Goal: Task Accomplishment & Management: Manage account settings

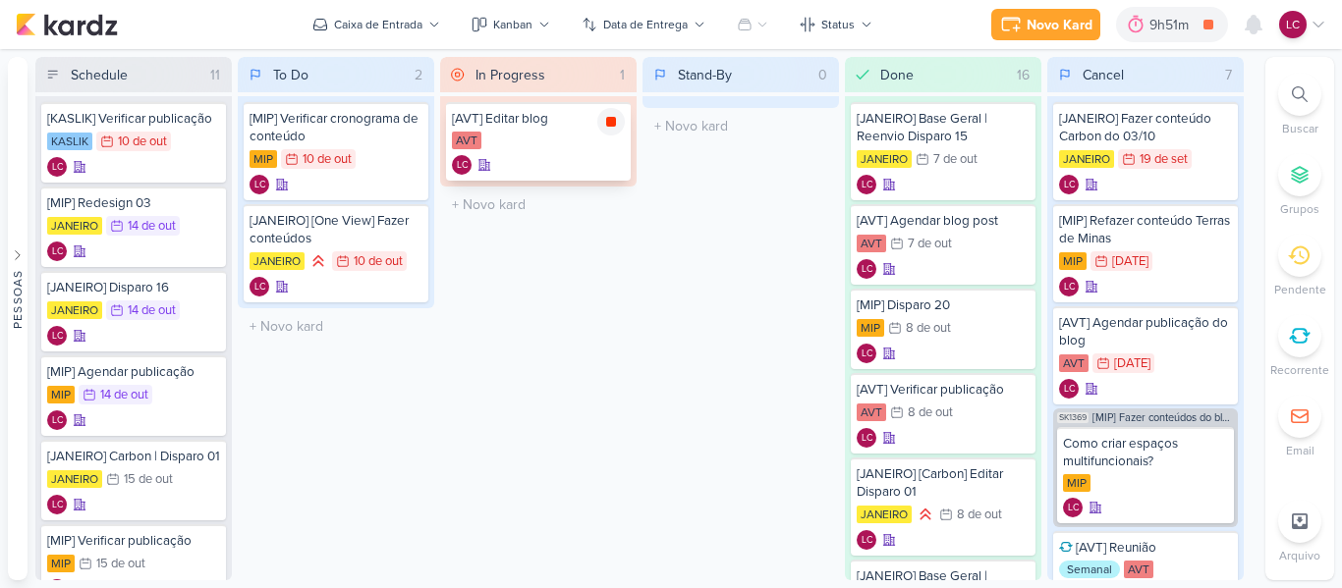
click at [615, 133] on div at bounding box center [611, 122] width 28 height 28
select select "0"
click at [1184, 11] on div "9h51m" at bounding box center [1185, 24] width 84 height 35
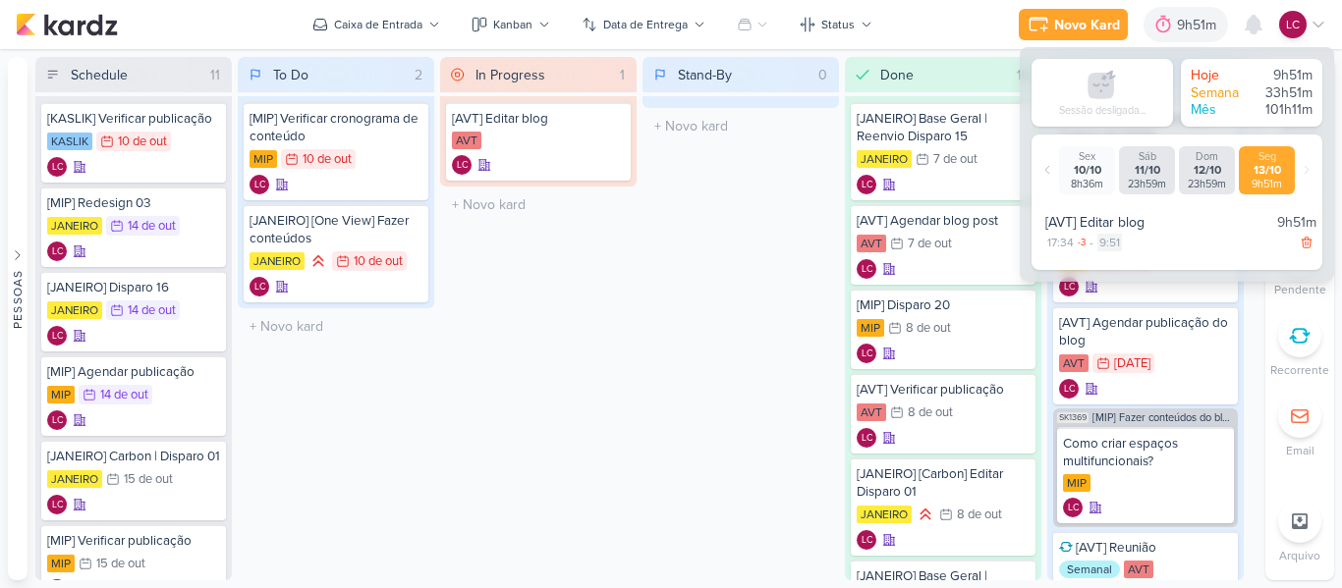
click at [1103, 246] on div "9:51" at bounding box center [1109, 243] width 25 height 18
select select "9"
select select "51"
click at [1110, 266] on select "00 01 02 03 04 05 06 07 08 09 10 11 12 13 14 15 16 17 18 19 20 21 22 23" at bounding box center [1110, 267] width 28 height 24
click at [1096, 255] on select "00 01 02 03 04 05 06 07 08 09 10 11 12 13 14 15 16 17 18 19 20 21 22 23" at bounding box center [1110, 267] width 28 height 24
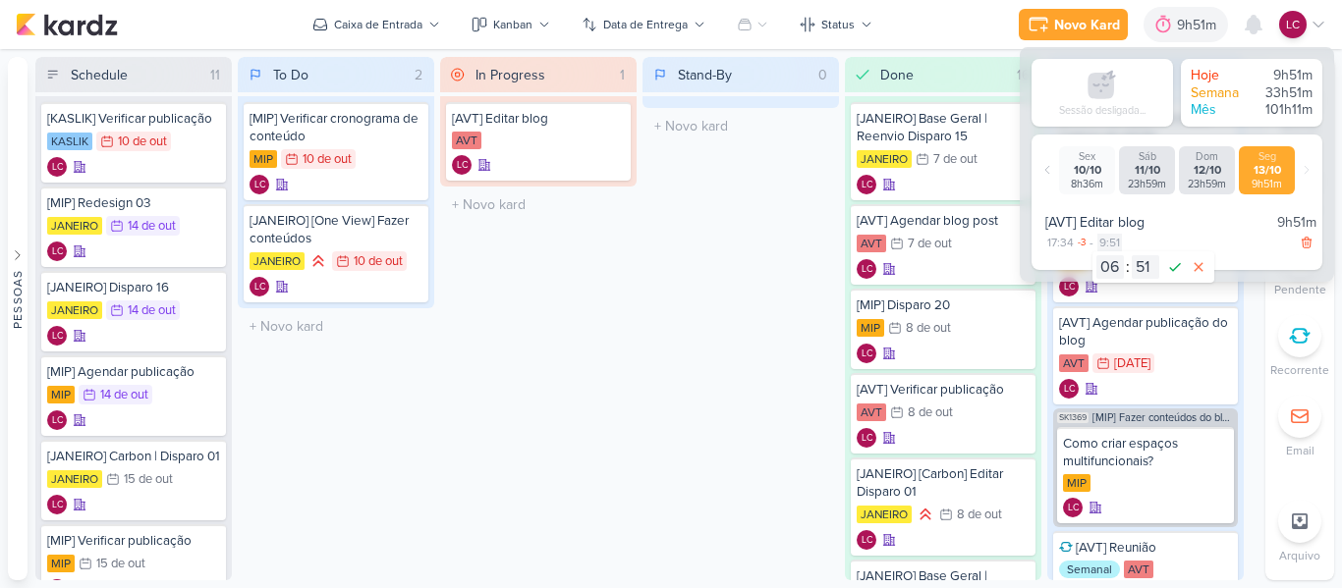
click at [1119, 243] on div "9:51" at bounding box center [1109, 243] width 25 height 18
select select "9"
click at [1119, 243] on div "9:51" at bounding box center [1109, 243] width 25 height 18
click at [811, 272] on div "Stand-By 0 Mover Para Esquerda Mover Para Direita [GEOGRAPHIC_DATA] O título do…" at bounding box center [740, 319] width 196 height 524
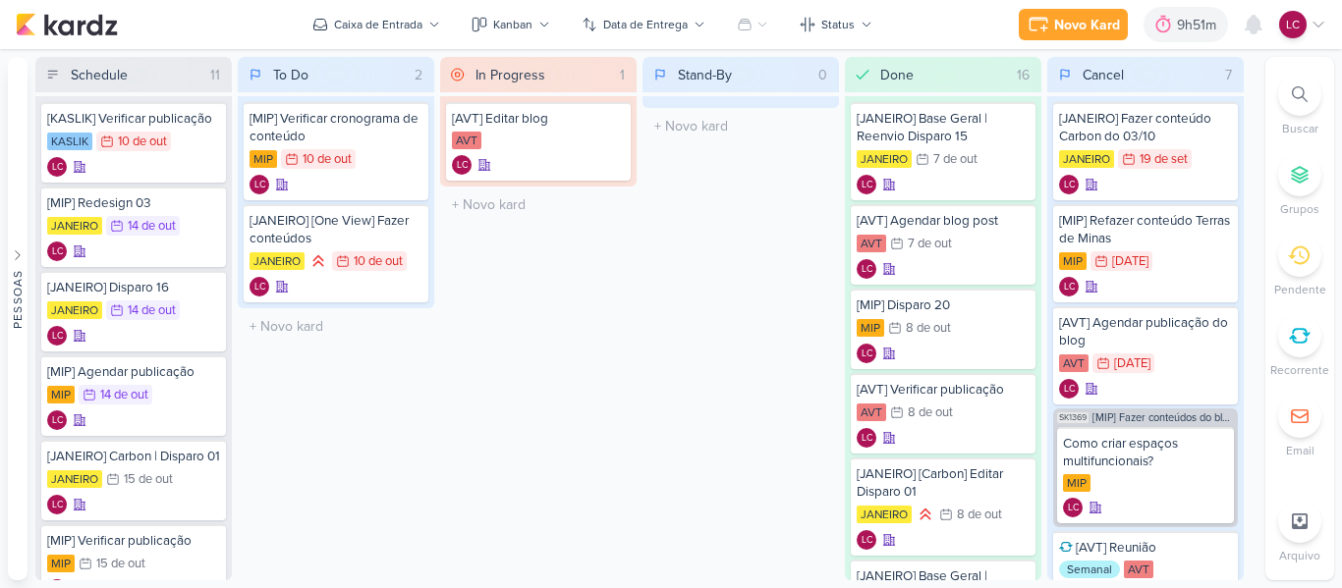
click at [1321, 27] on icon at bounding box center [1318, 25] width 16 height 16
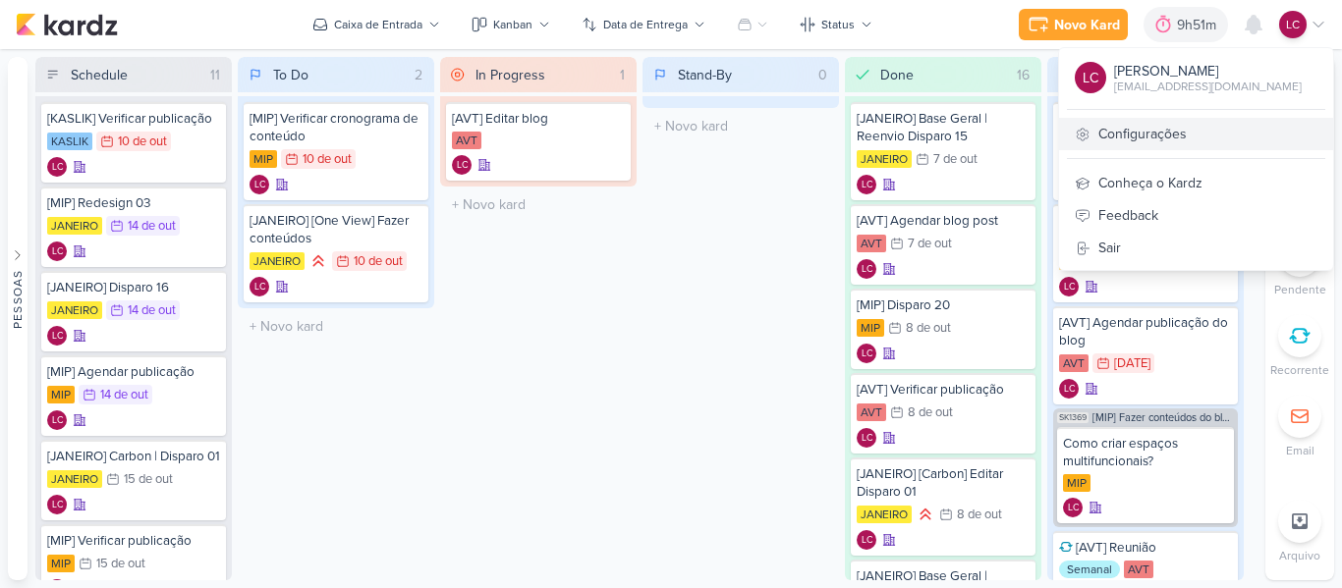
click at [1145, 142] on link "Configurações" at bounding box center [1196, 134] width 274 height 32
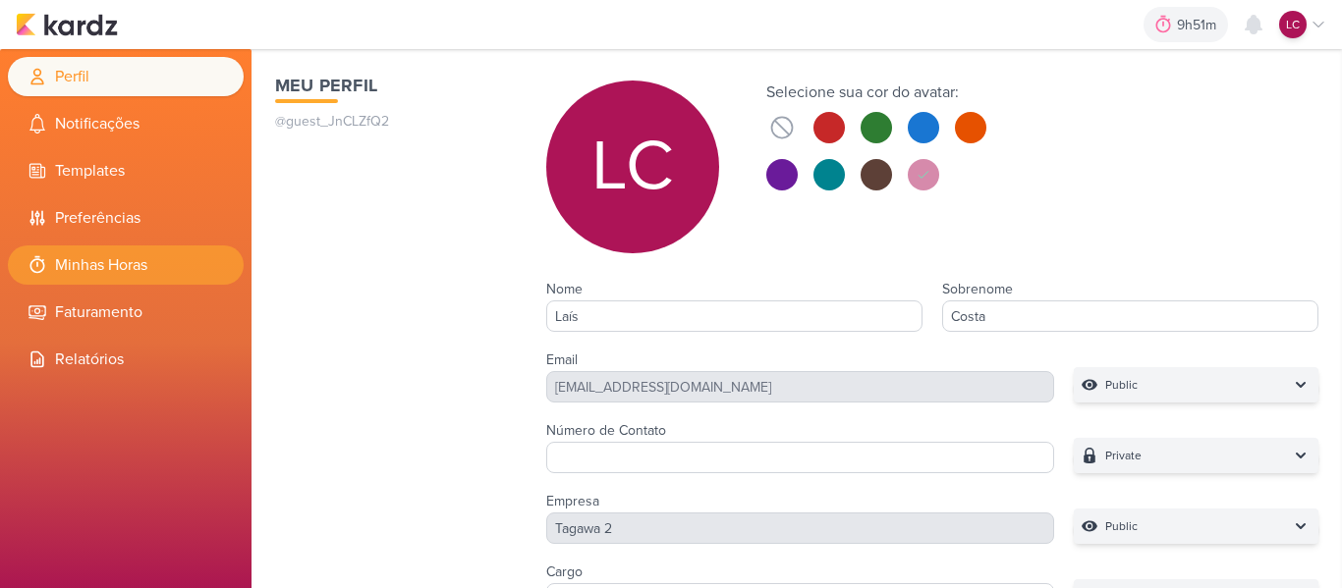
click at [86, 279] on li "Minhas Horas" at bounding box center [126, 265] width 236 height 39
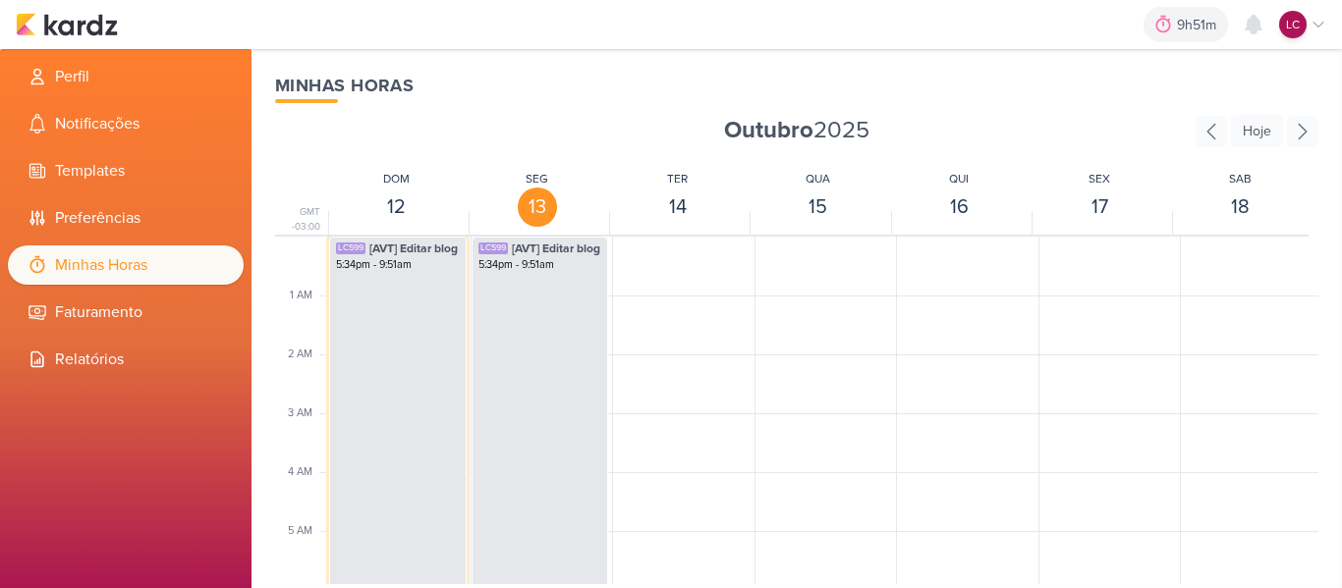
click at [403, 260] on div "5:34pm - 9:51am" at bounding box center [398, 265] width 124 height 16
select select "pm"
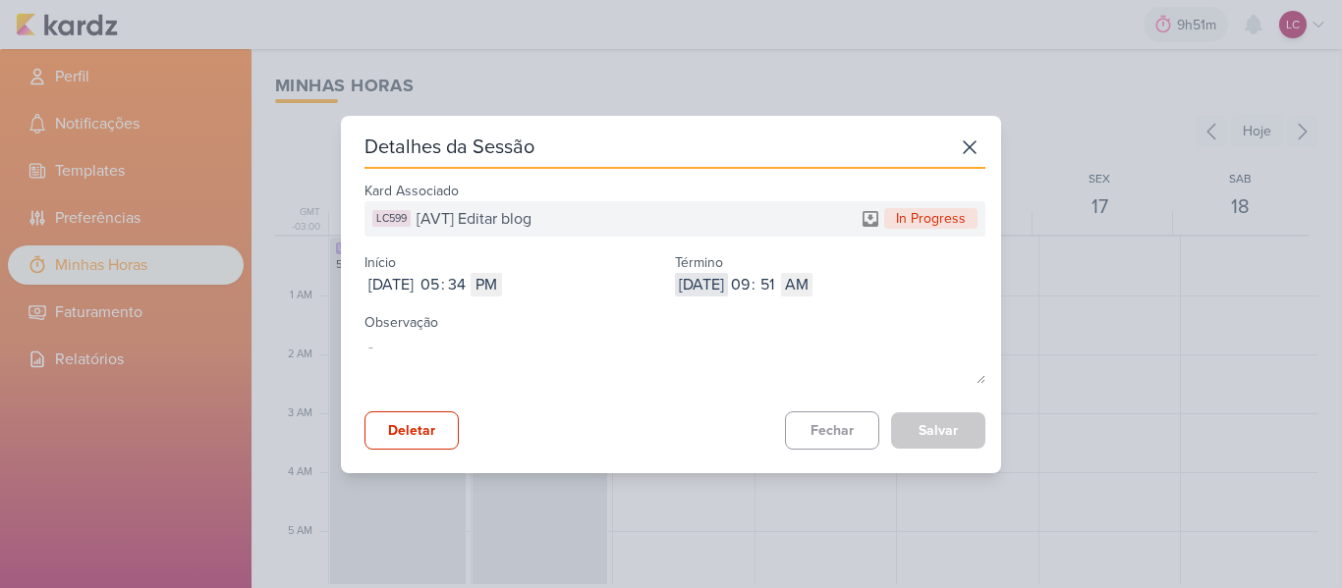
click at [711, 282] on input "2025-10-13" at bounding box center [701, 285] width 53 height 24
type input "2025-10-10"
click at [751, 283] on input "09" at bounding box center [740, 285] width 24 height 24
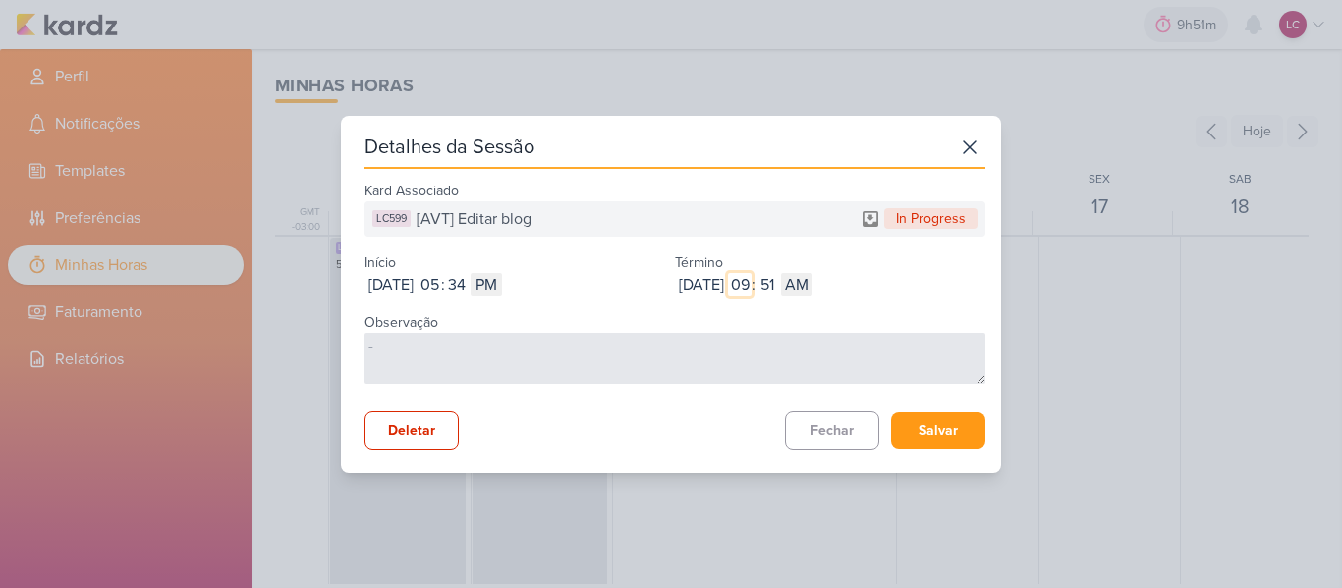
type input "9"
type input "12"
type input "1"
type input "12"
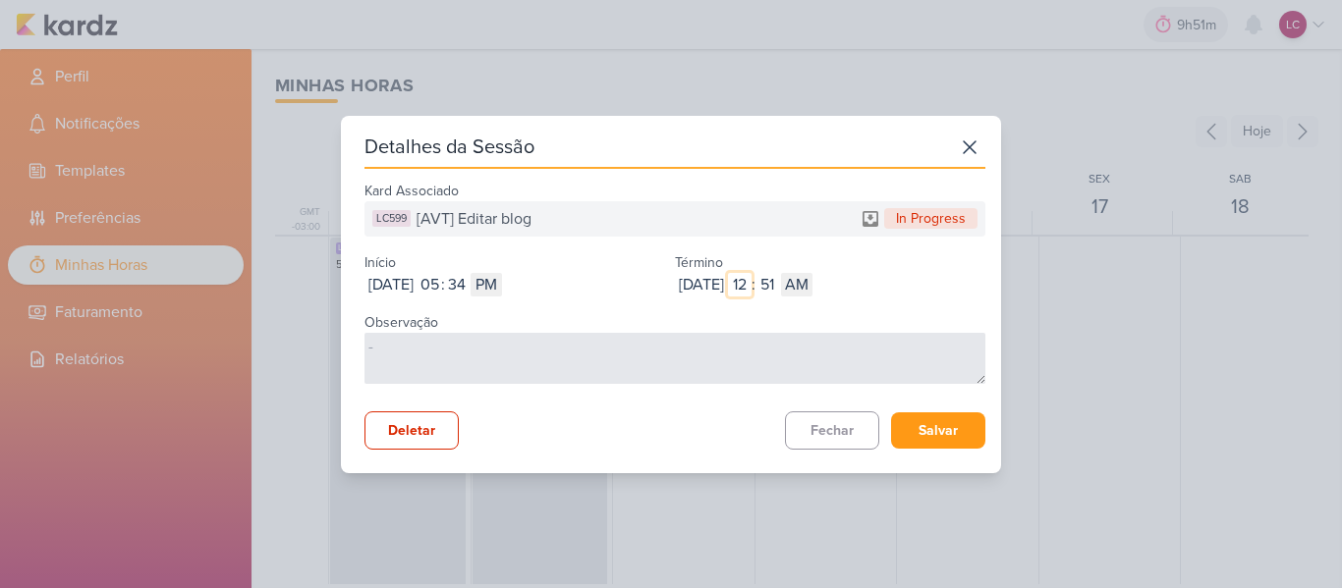
type input "12"
type input "1"
type input "12"
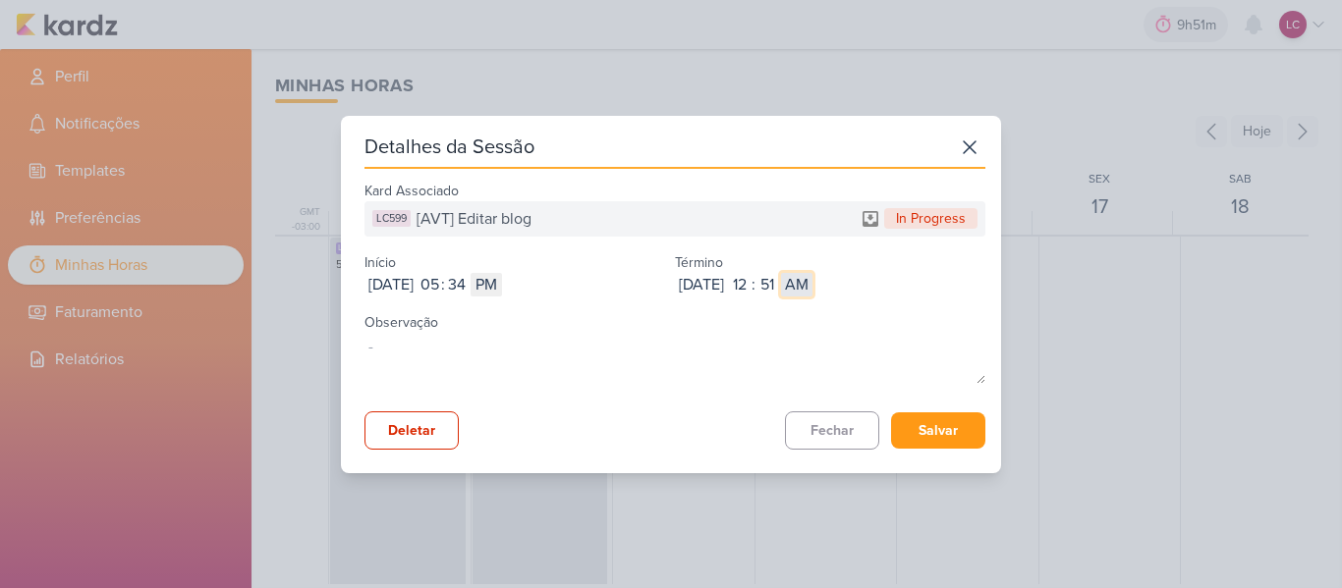
click at [812, 289] on select "AM PM" at bounding box center [796, 285] width 31 height 24
select select "pm"
click at [812, 273] on select "AM PM" at bounding box center [796, 285] width 31 height 24
click at [751, 282] on input "12" at bounding box center [740, 285] width 24 height 24
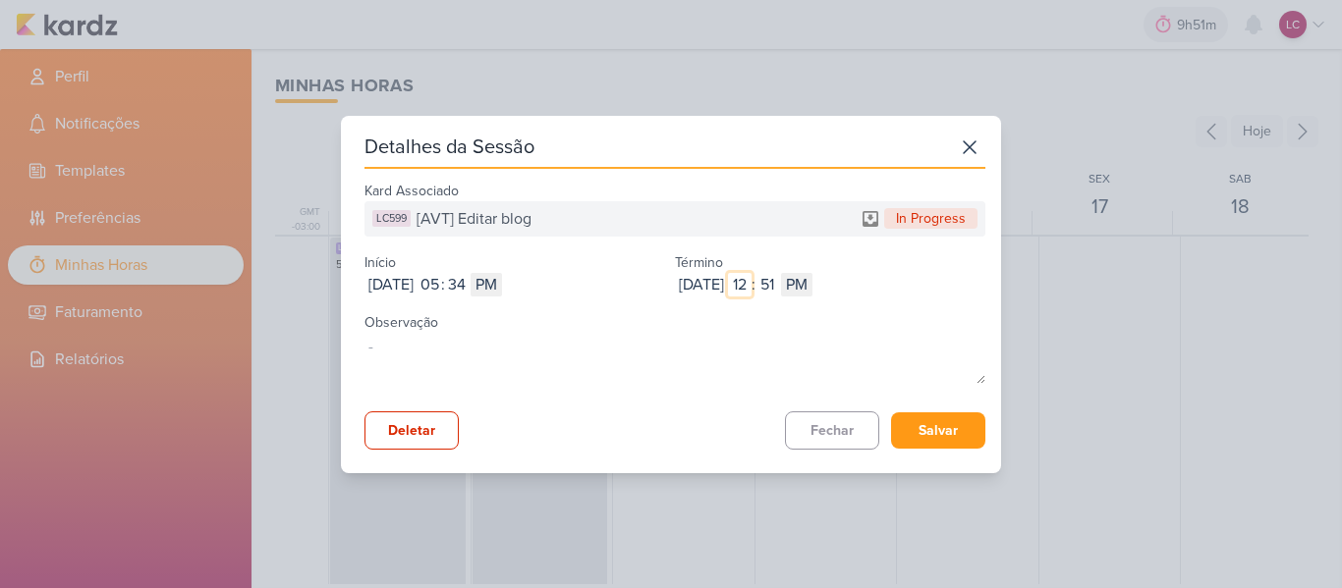
type input "6"
click at [779, 282] on input "51" at bounding box center [767, 285] width 24 height 24
click at [779, 280] on input "51" at bounding box center [767, 285] width 24 height 24
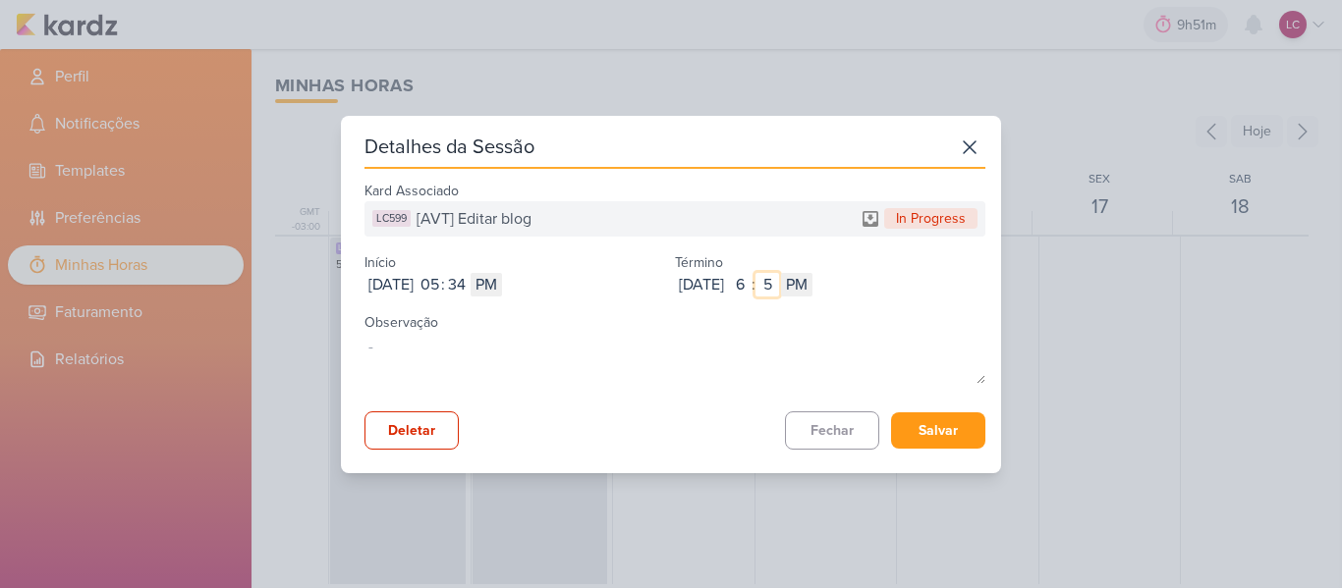
type input "50"
click at [926, 437] on button "Salvar" at bounding box center [938, 431] width 94 height 36
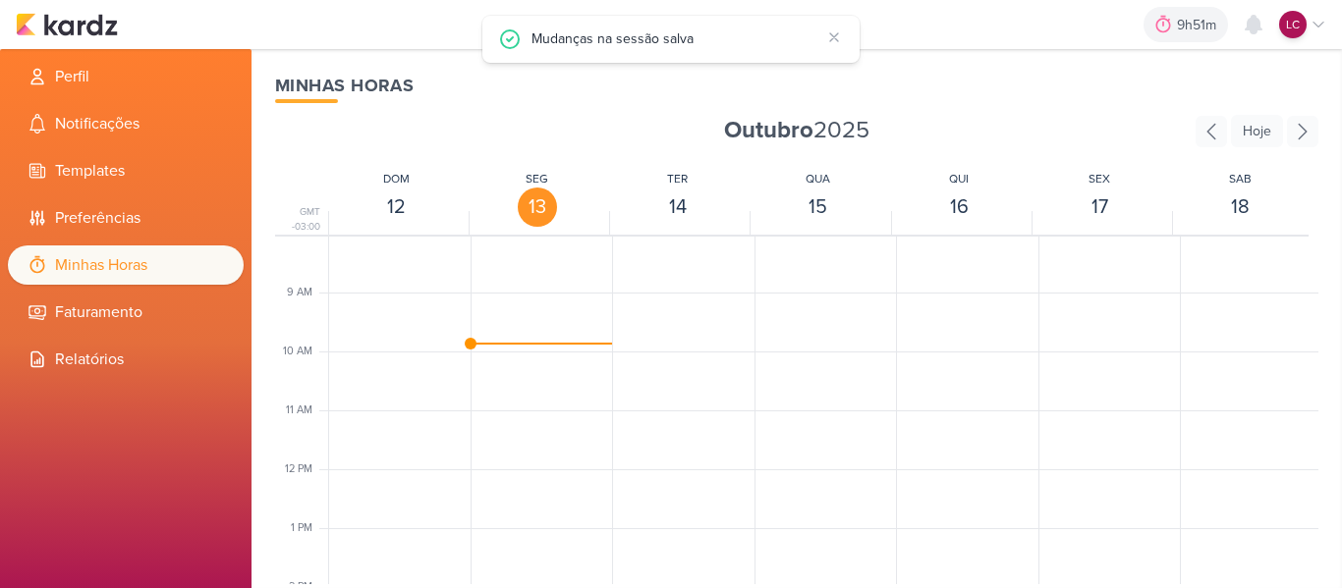
scroll to position [84, 0]
click at [1212, 129] on icon at bounding box center [1210, 131] width 31 height 31
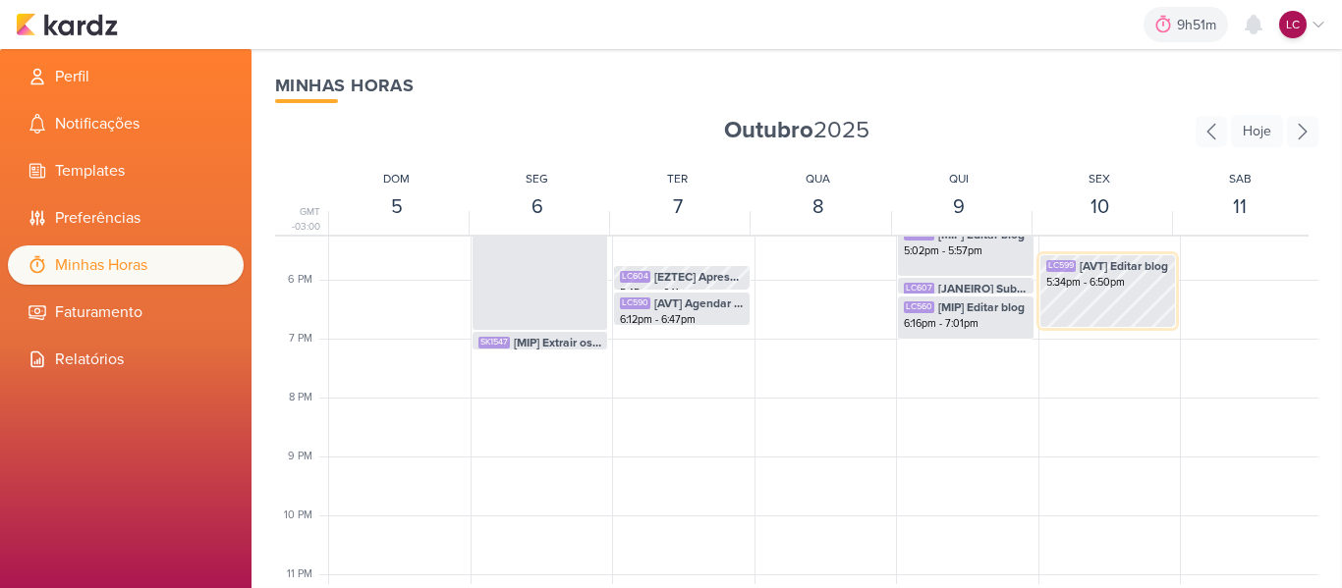
scroll to position [969, 0]
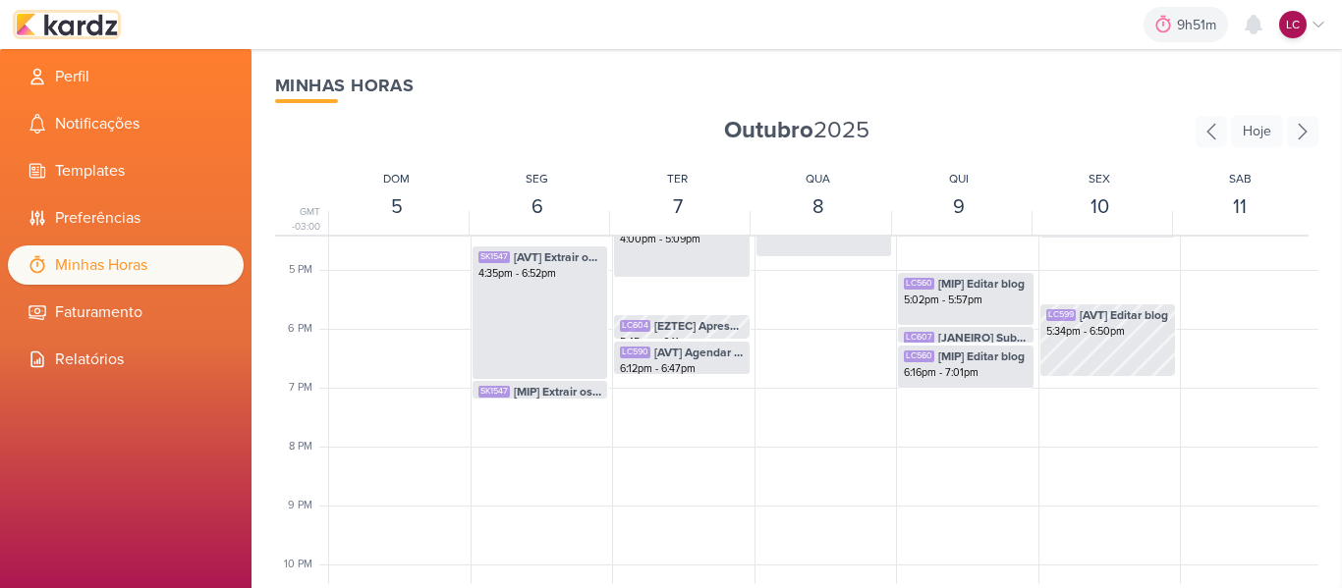
click at [37, 15] on img at bounding box center [67, 25] width 102 height 24
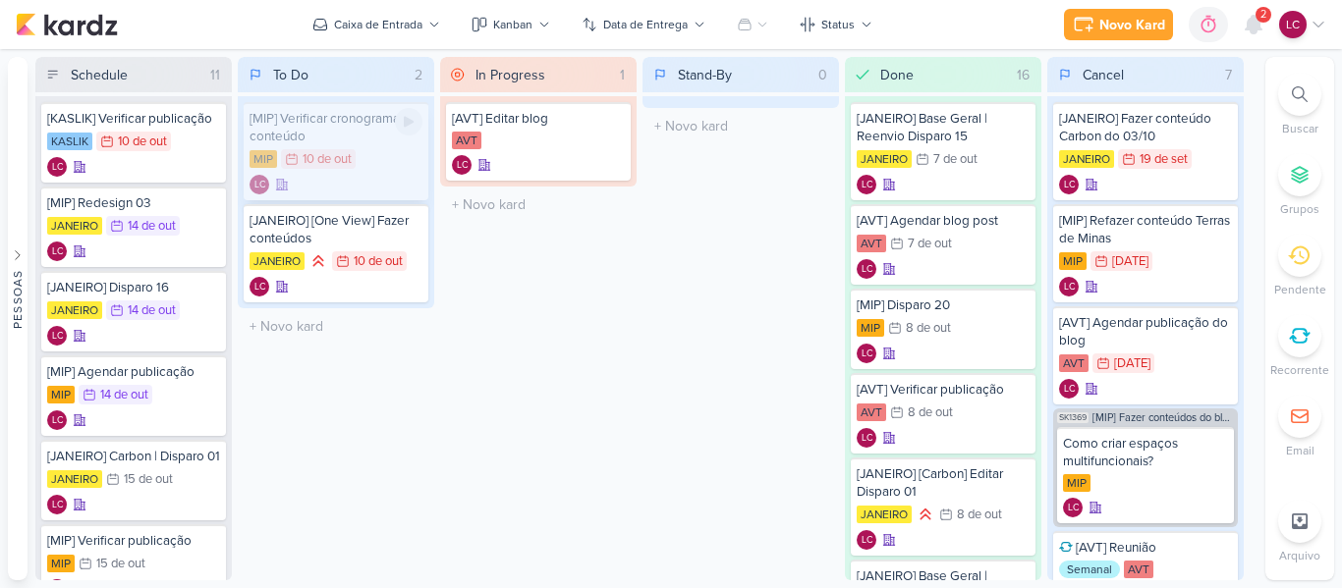
click at [351, 187] on div "LC" at bounding box center [336, 185] width 173 height 20
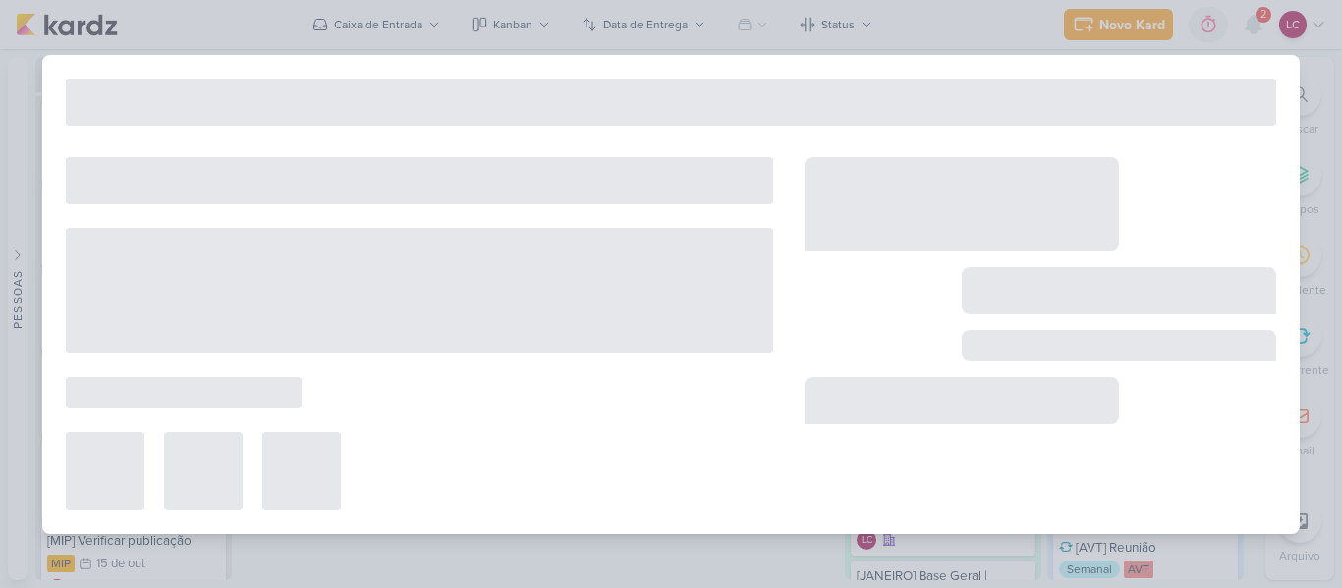
click at [351, 187] on div at bounding box center [419, 180] width 707 height 47
click at [351, 183] on div at bounding box center [419, 180] width 707 height 47
click at [796, 40] on div at bounding box center [671, 294] width 1342 height 588
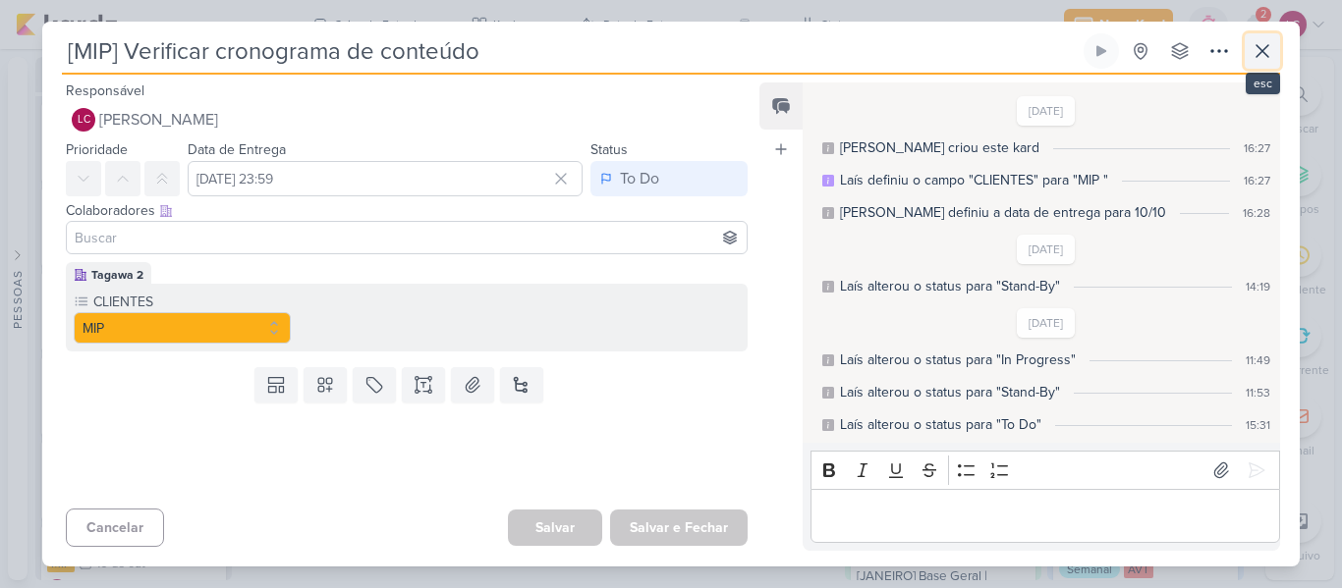
click at [1269, 52] on icon at bounding box center [1262, 51] width 24 height 24
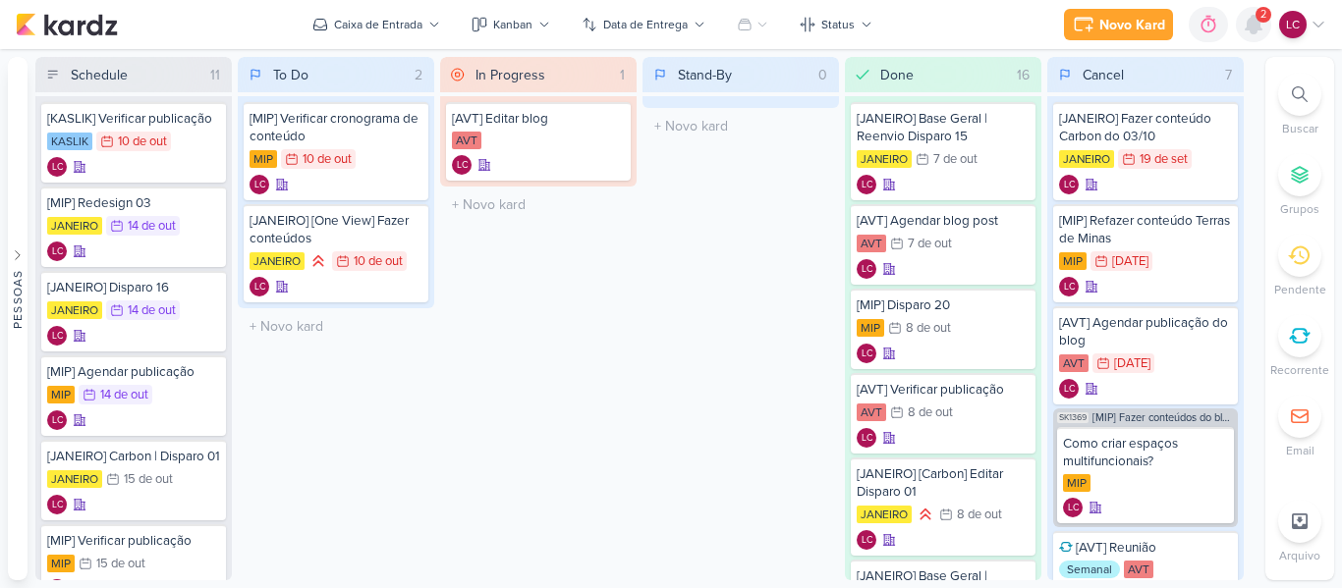
click at [1249, 15] on icon at bounding box center [1254, 25] width 24 height 24
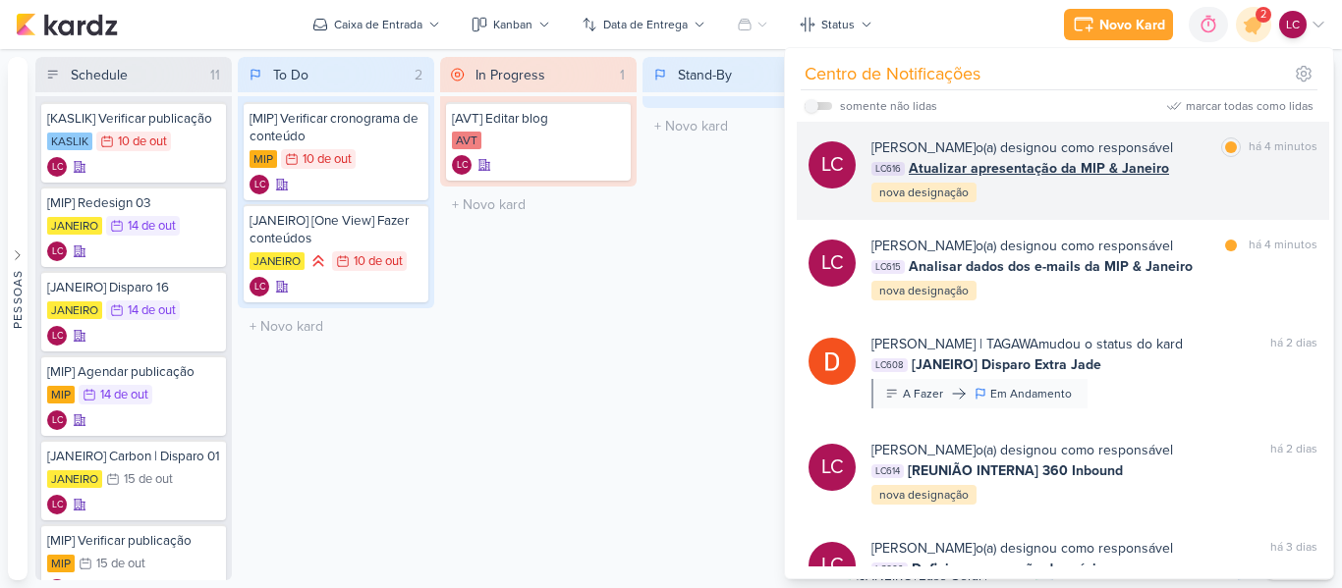
click at [988, 174] on span "Atualizar apresentação da MIP & Janeiro" at bounding box center [1039, 168] width 260 height 21
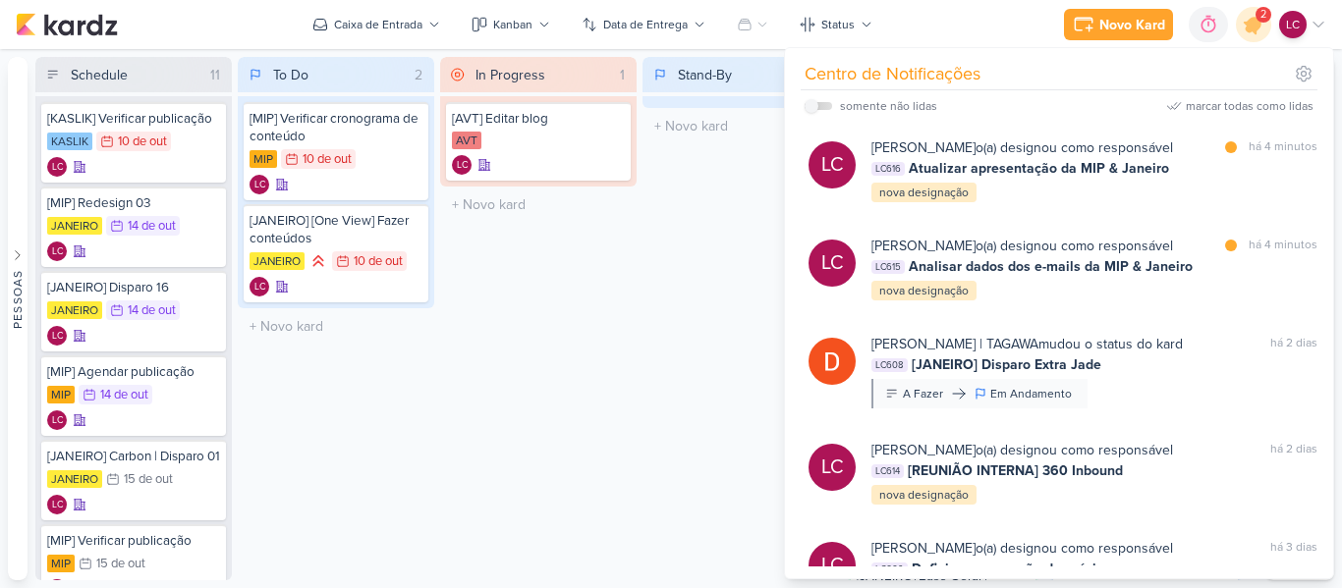
click at [0, 0] on div at bounding box center [0, 0] width 0 height 0
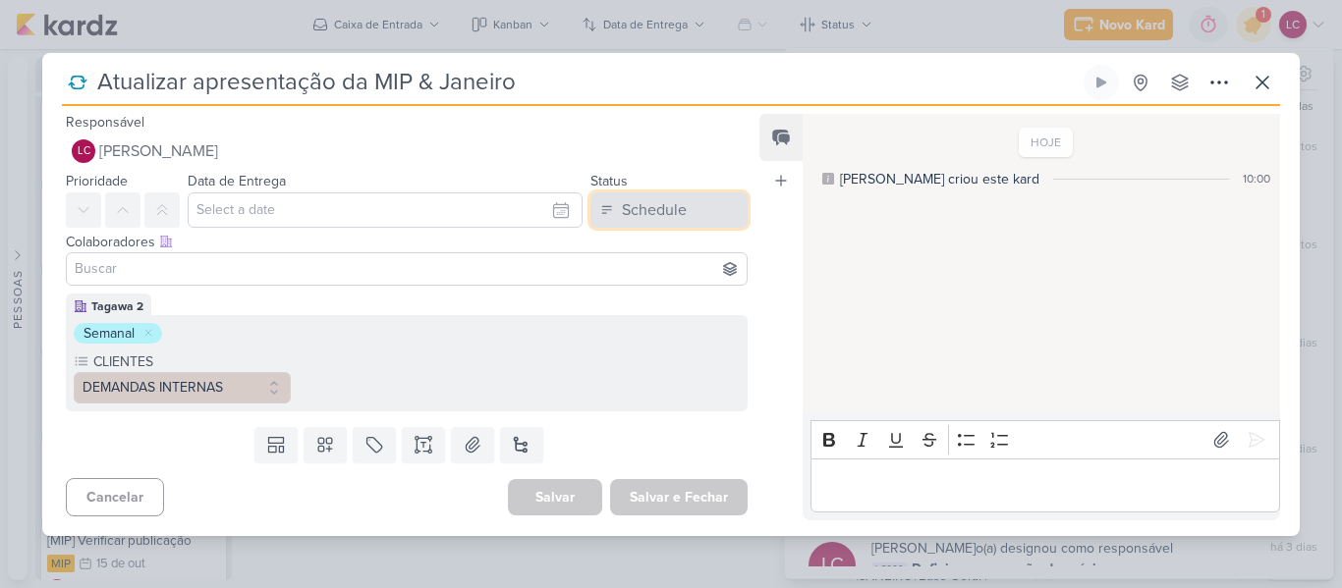
click at [686, 201] on button "Schedule" at bounding box center [668, 210] width 157 height 35
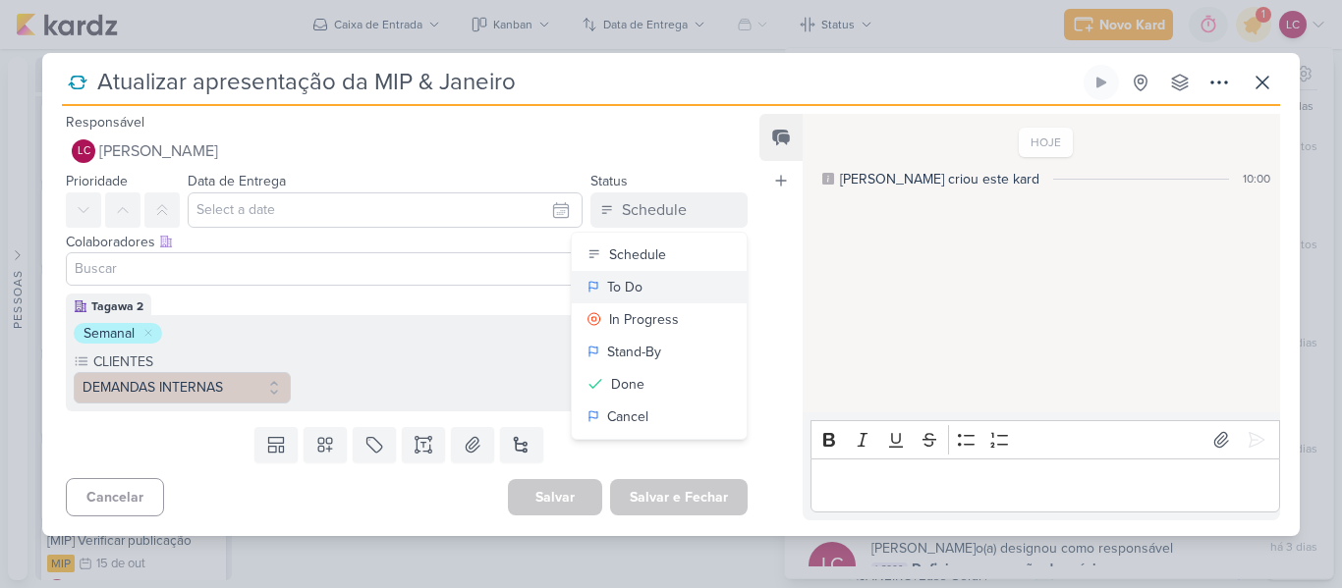
click at [644, 277] on button "To Do" at bounding box center [659, 287] width 175 height 32
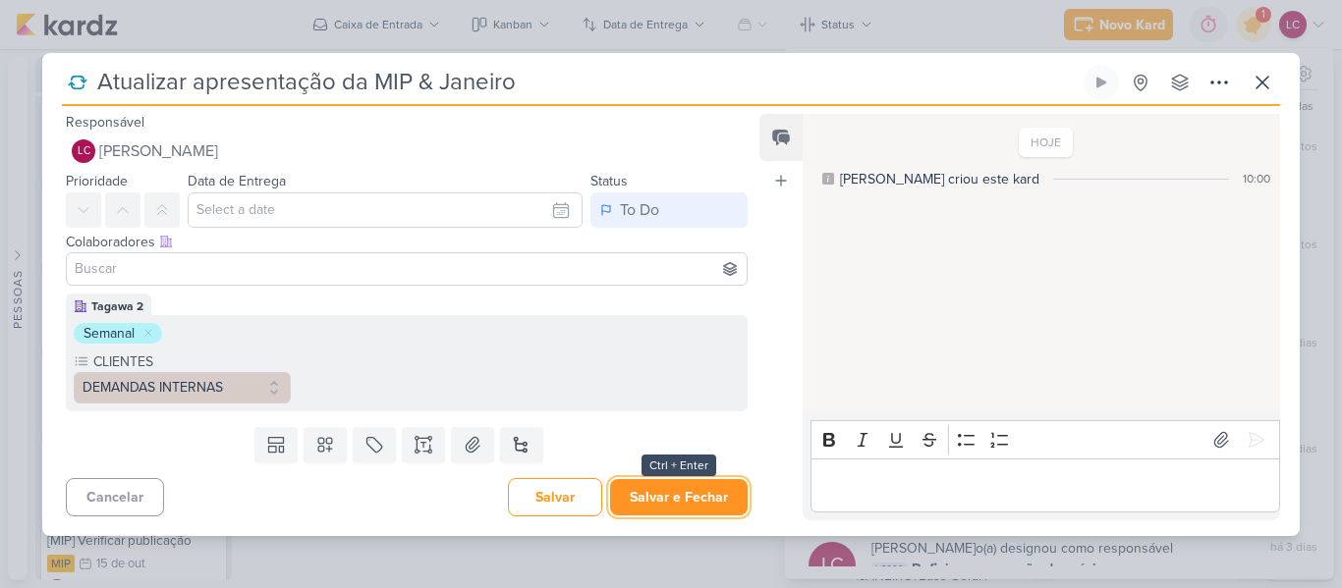
click at [672, 482] on button "Salvar e Fechar" at bounding box center [679, 497] width 138 height 36
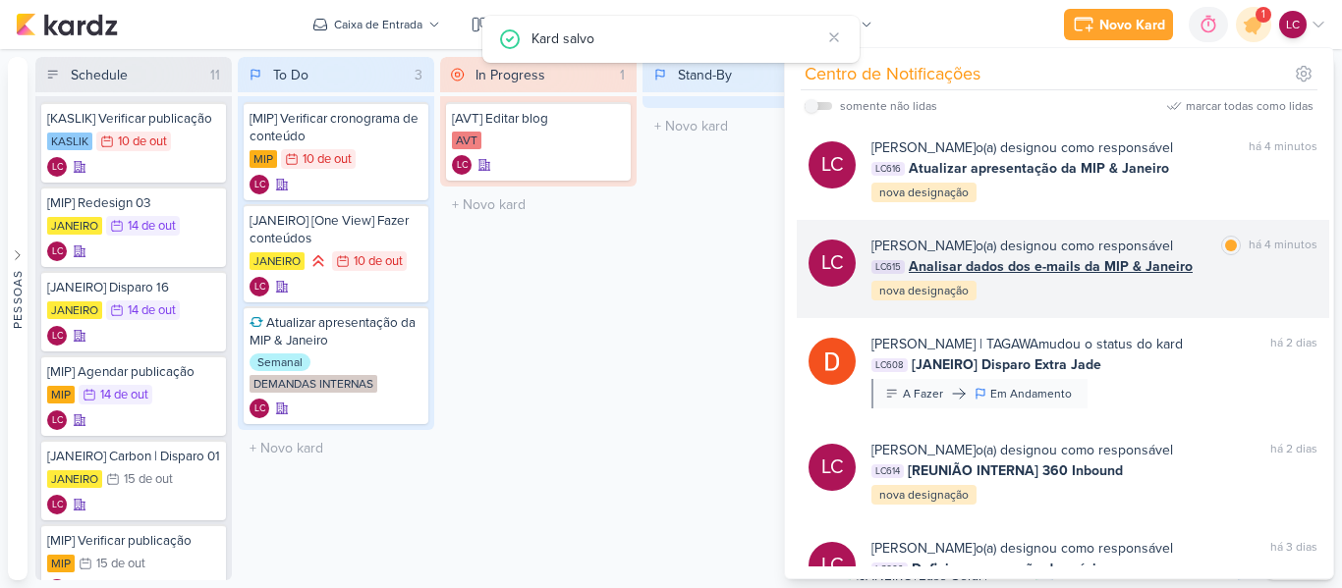
click at [1027, 273] on span "Analisar dados dos e-mails da MIP & Janeiro" at bounding box center [1051, 266] width 284 height 21
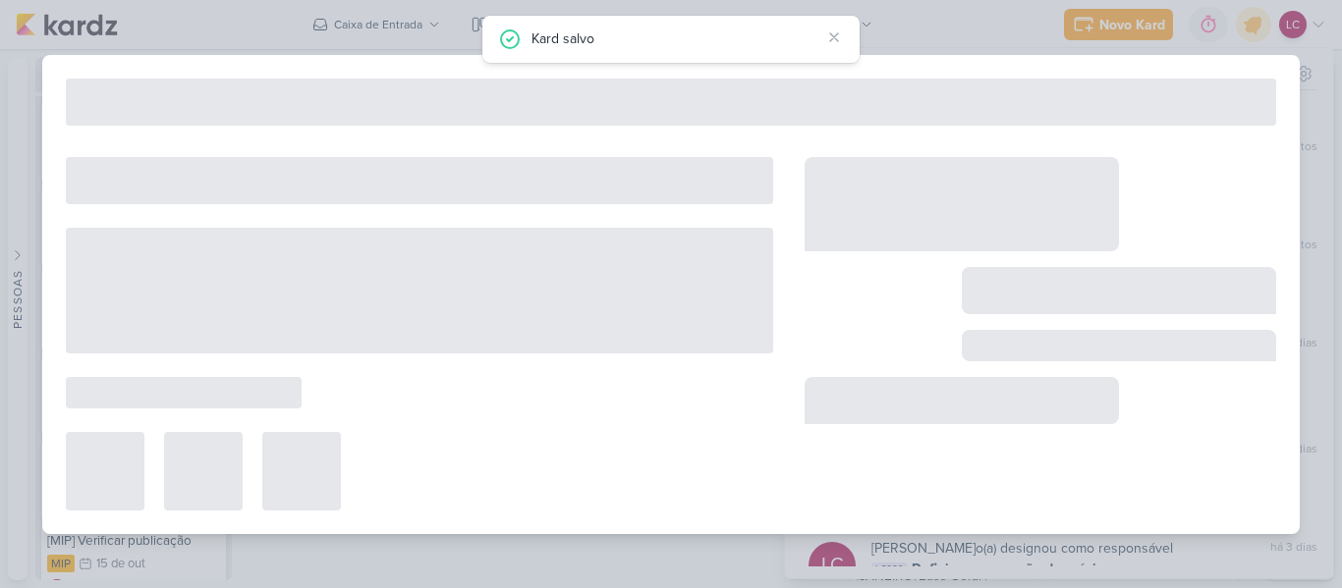
type input "Analisar dados dos e-mails da MIP & Janeiro"
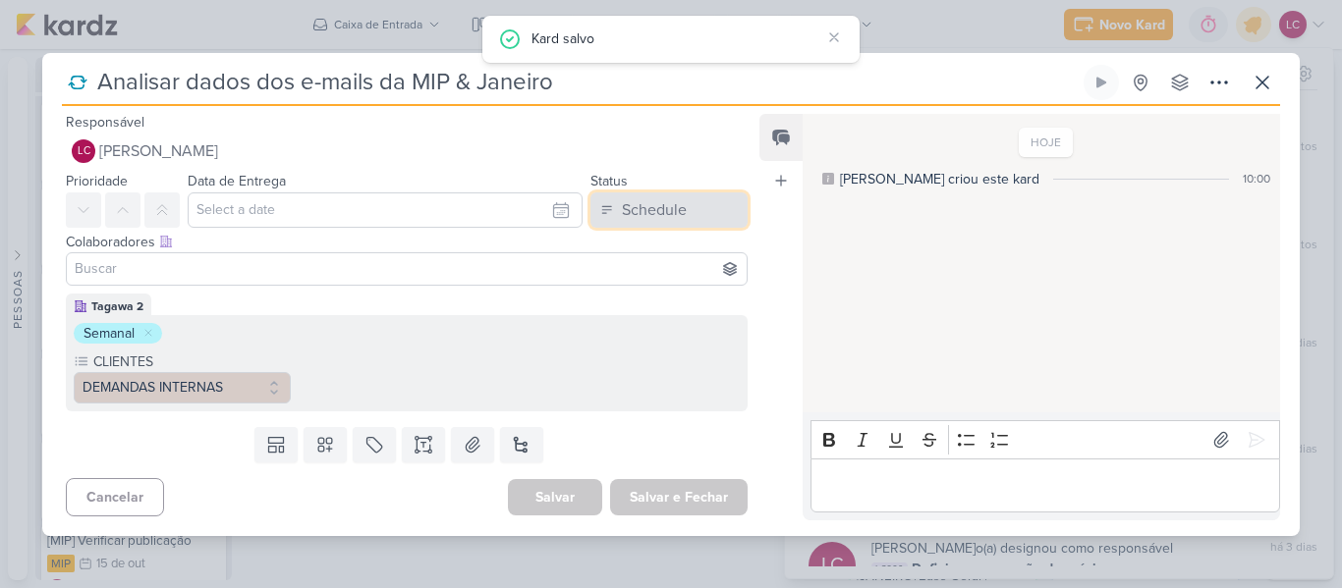
click at [701, 200] on button "Schedule" at bounding box center [668, 210] width 157 height 35
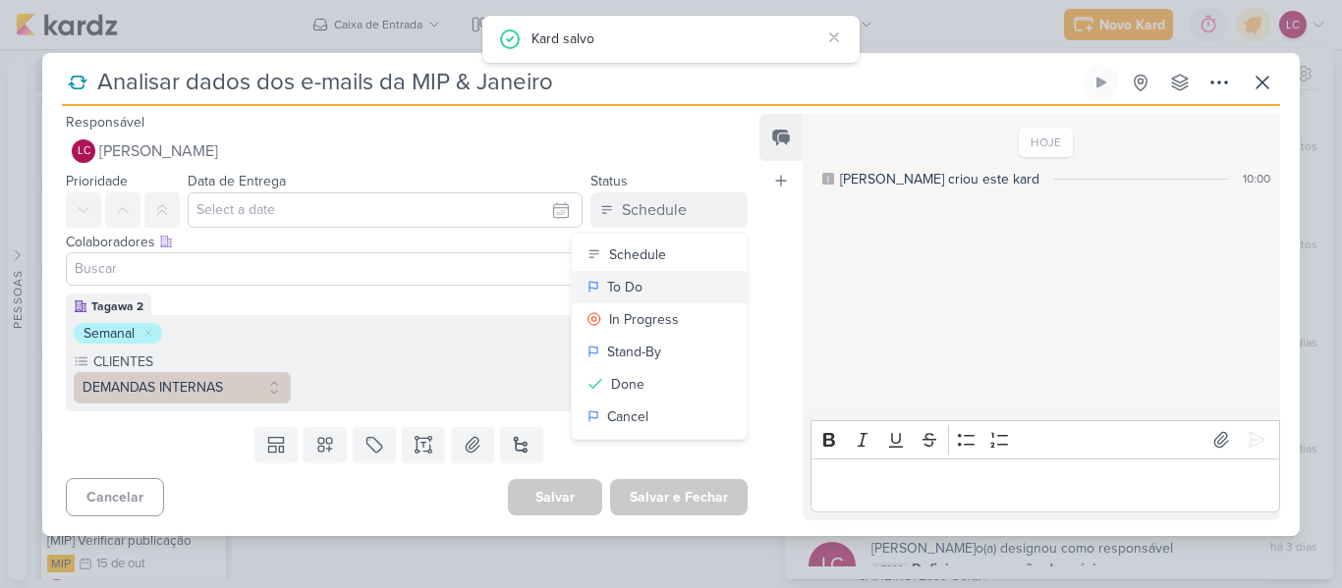
click at [654, 291] on button "To Do" at bounding box center [659, 287] width 175 height 32
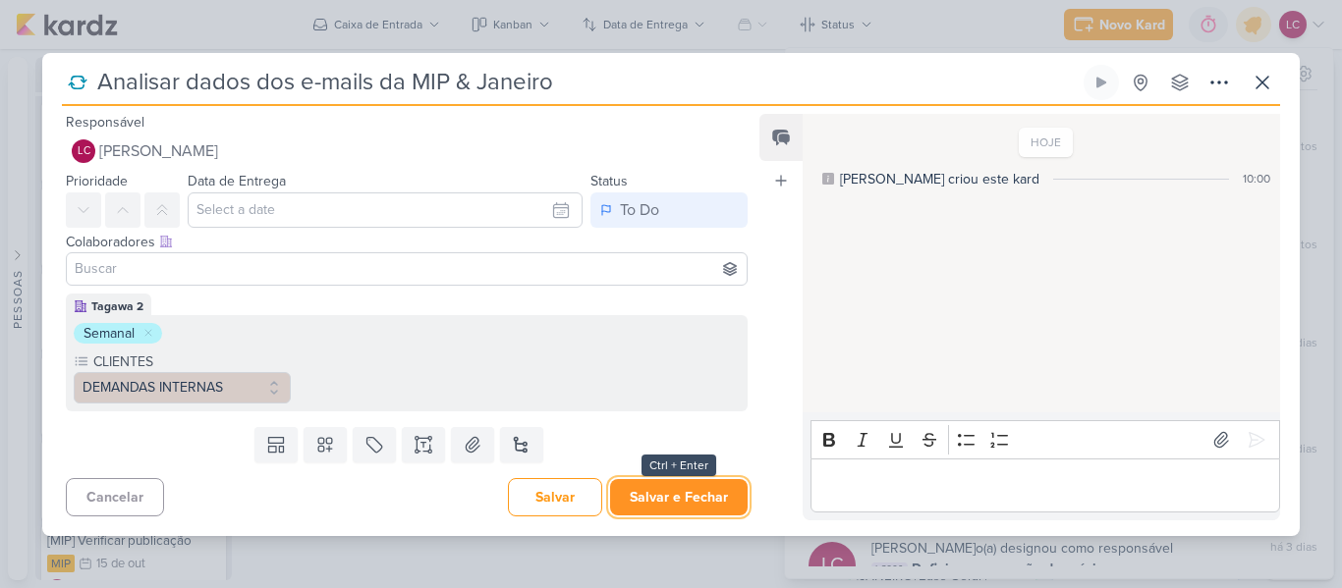
click at [679, 500] on button "Salvar e Fechar" at bounding box center [679, 497] width 138 height 36
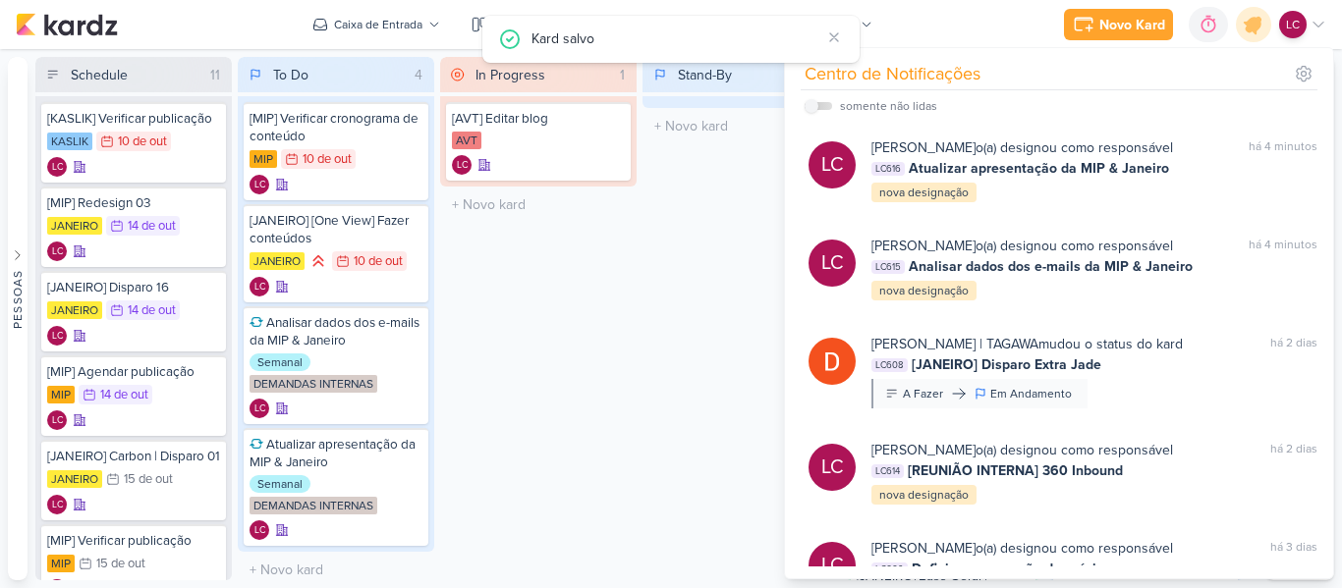
click at [821, 105] on label at bounding box center [819, 106] width 28 height 8
click at [818, 105] on input "checkbox" at bounding box center [812, 106] width 14 height 14
checkbox input "true"
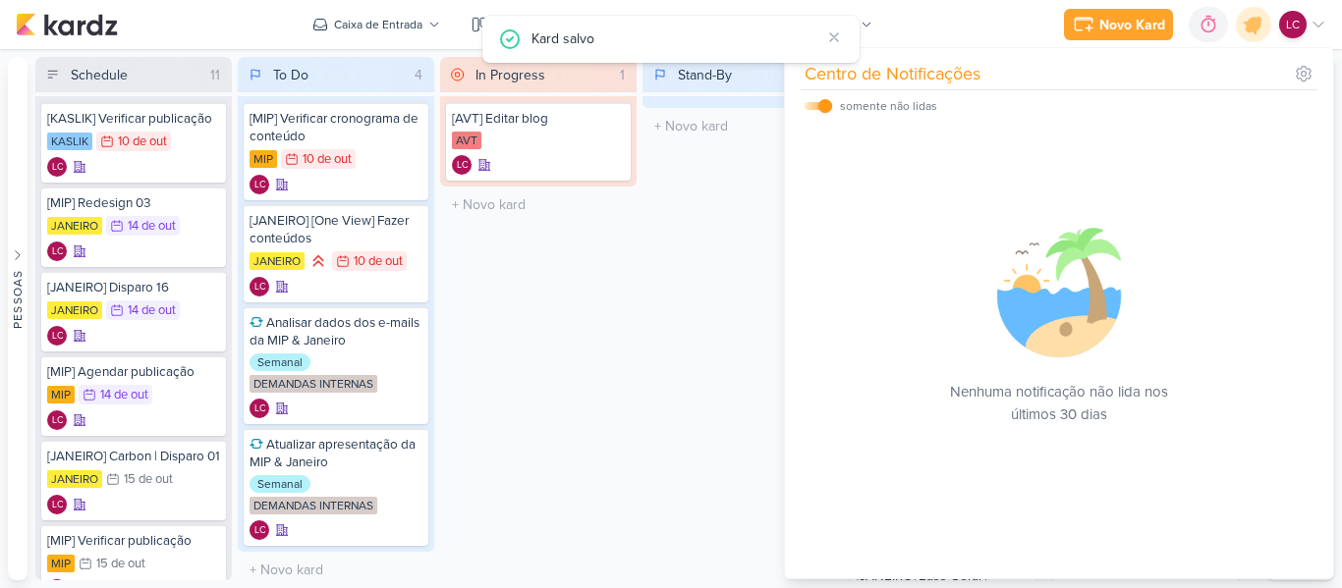
click at [664, 314] on div "Stand-By 0 Mover Para Esquerda Mover Para Direita [GEOGRAPHIC_DATA] O título do…" at bounding box center [740, 319] width 196 height 524
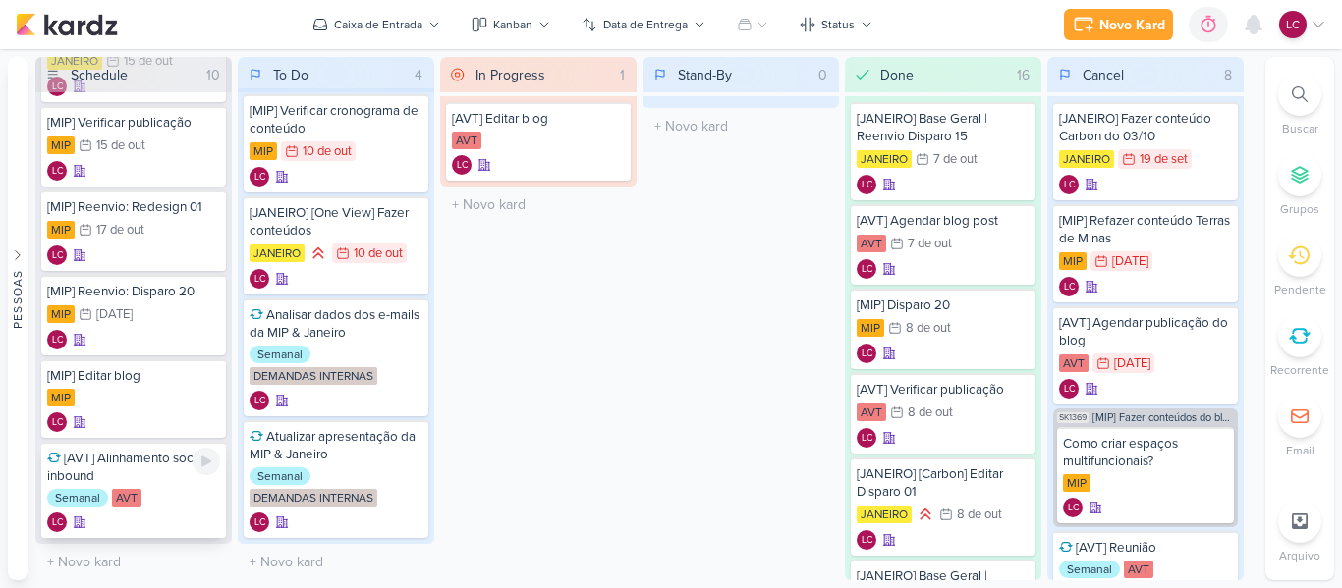
scroll to position [344, 0]
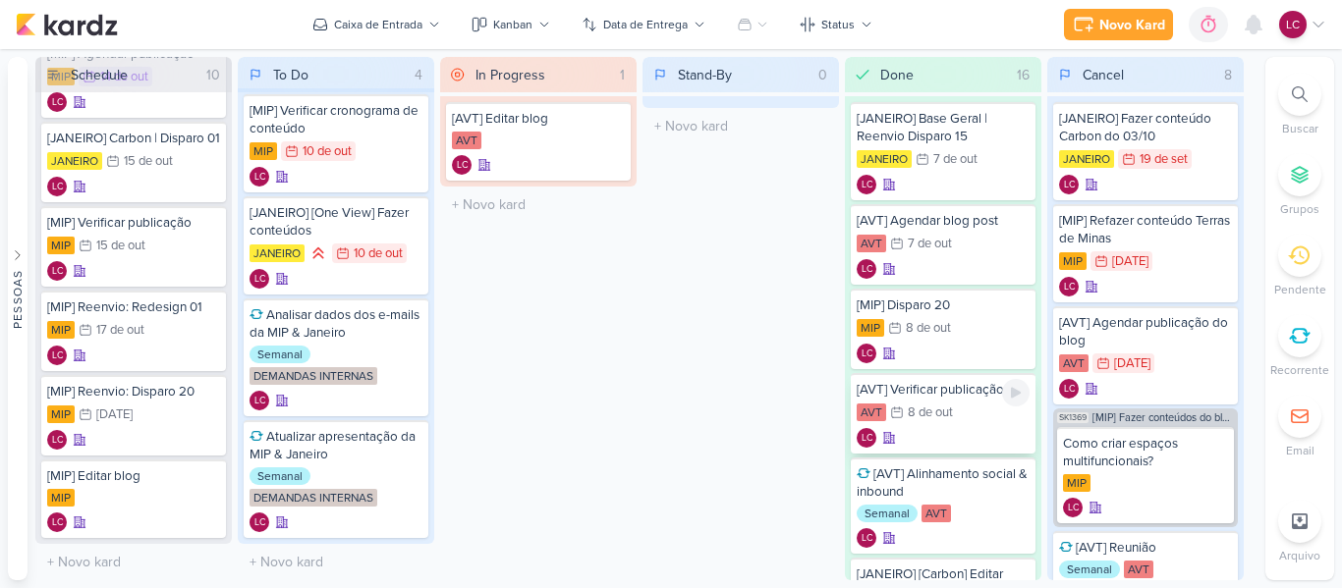
click at [941, 423] on div "AVT 8/10 [DATE]" at bounding box center [943, 414] width 173 height 22
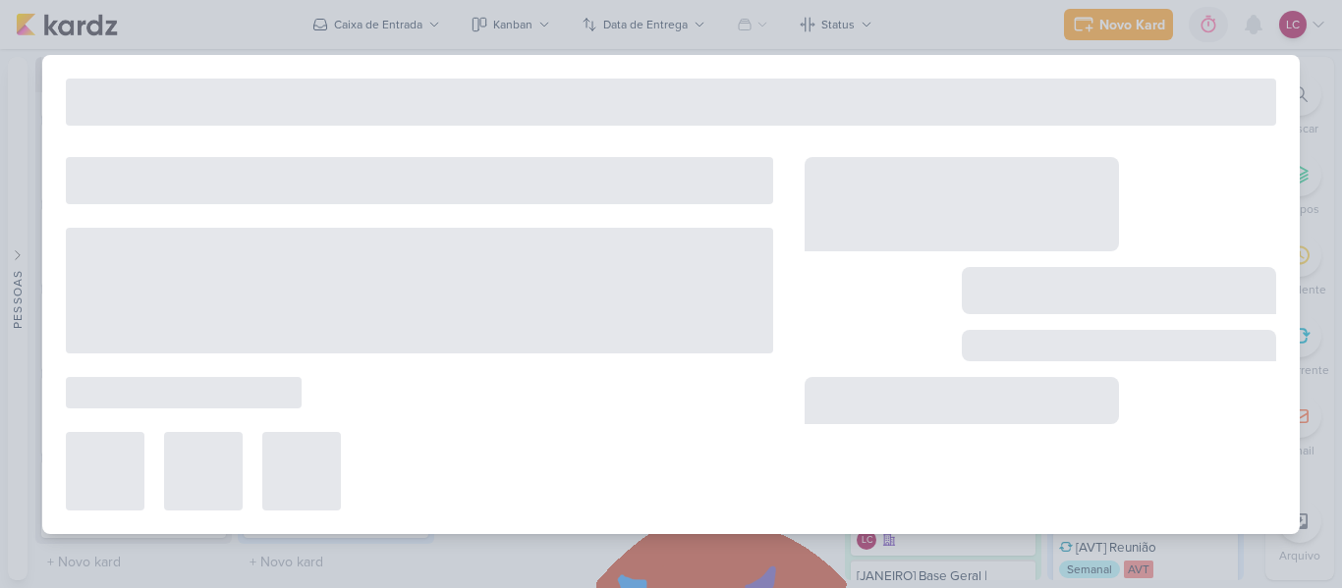
type input "[AVT] Verificar publicação"
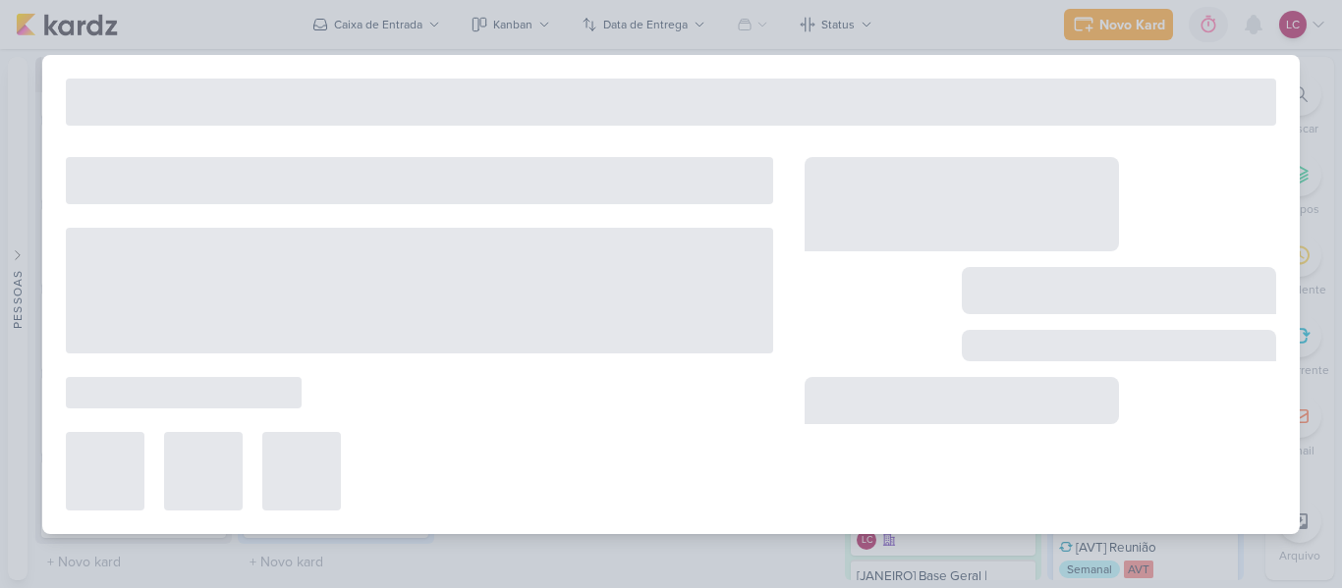
type input "[DATE] 23:59"
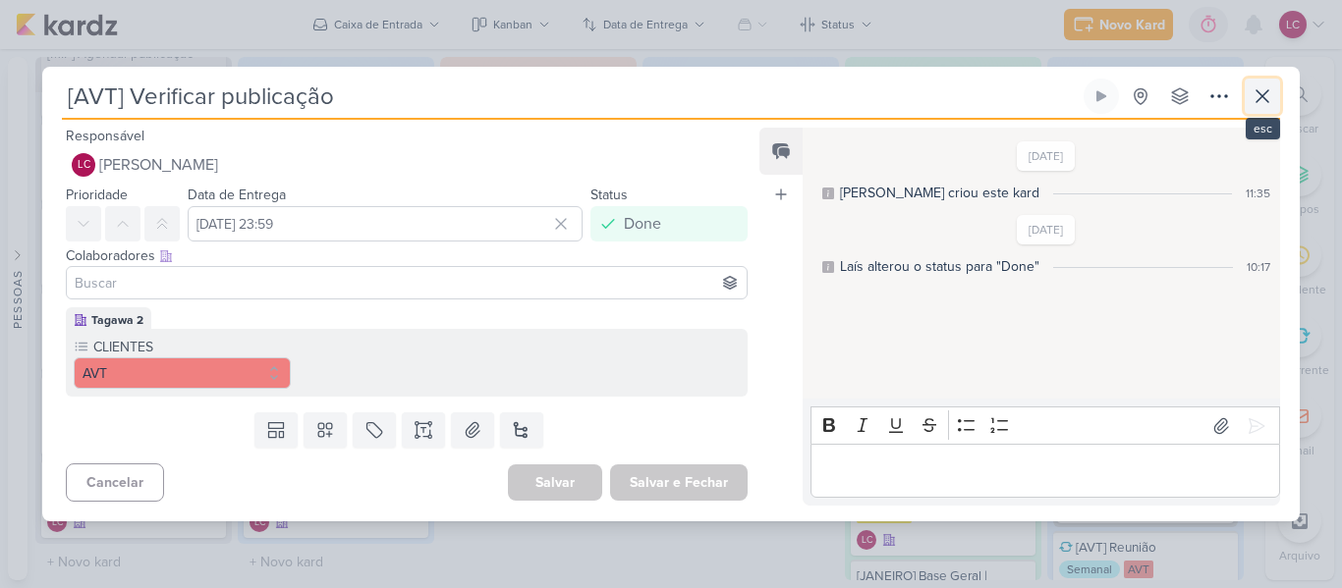
click at [1261, 84] on icon at bounding box center [1262, 96] width 24 height 24
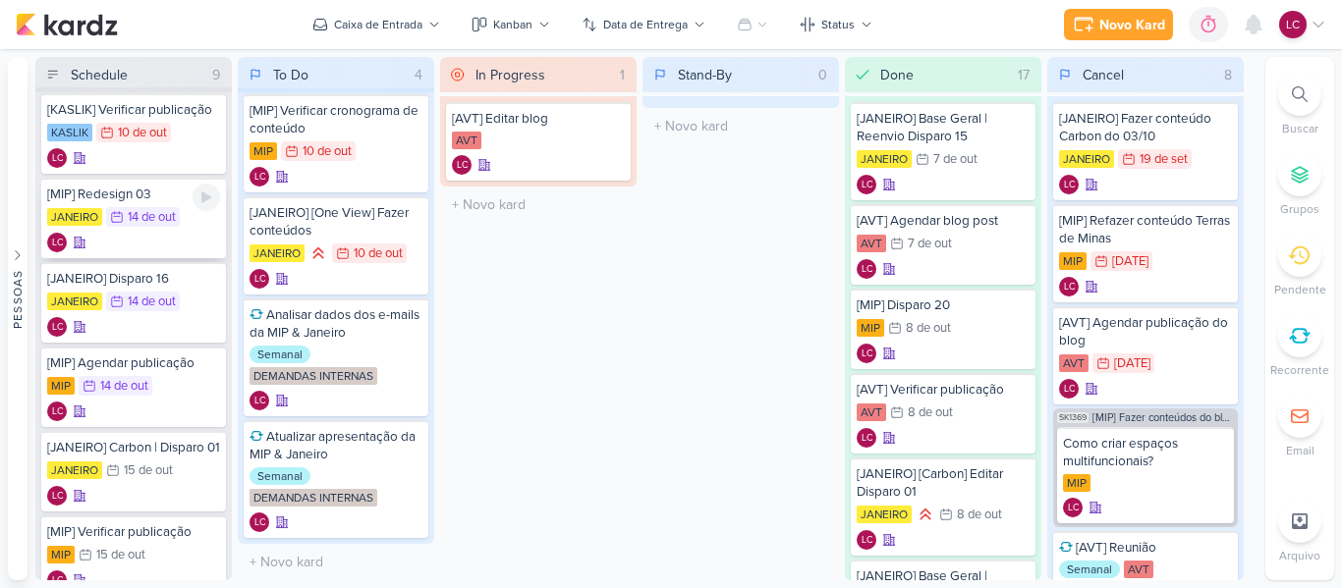
scroll to position [0, 0]
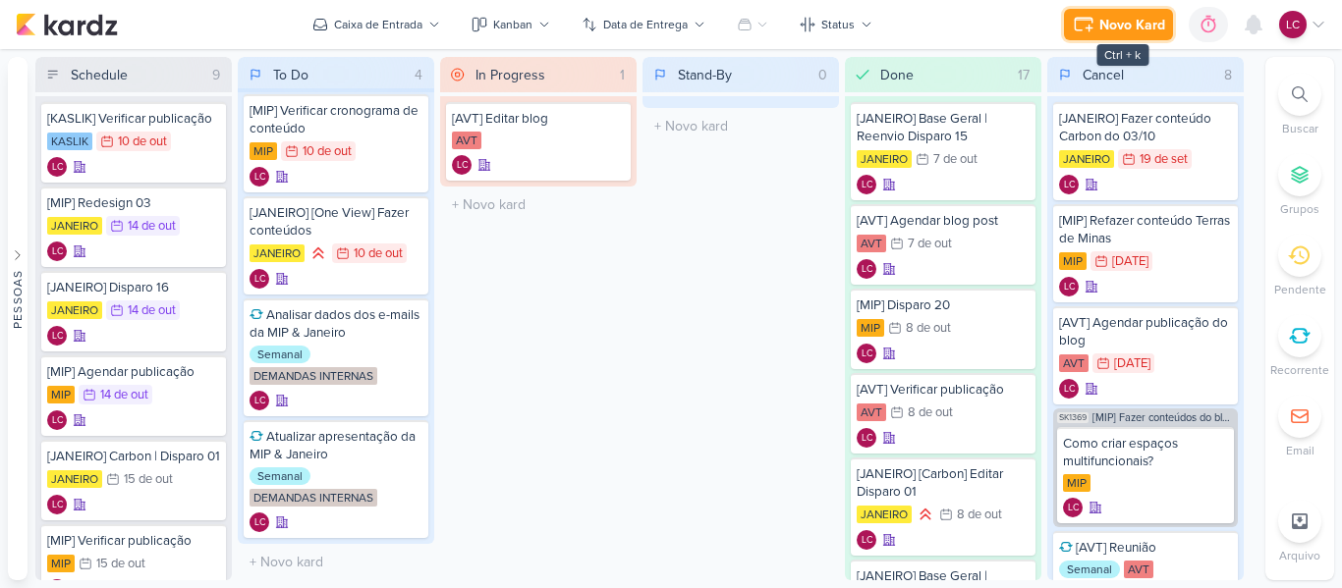
click at [1087, 13] on icon at bounding box center [1084, 25] width 24 height 24
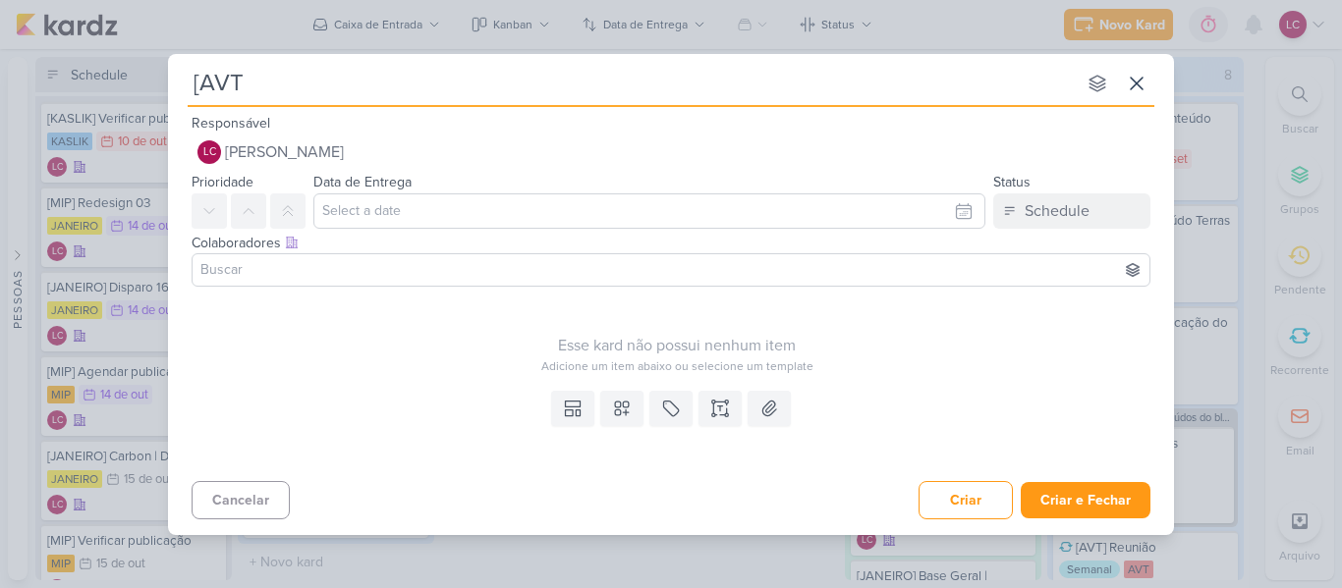
type input "[AVT]"
click at [340, 96] on input "[AVT]" at bounding box center [632, 83] width 888 height 35
type input "[AVT] Publicar blog"
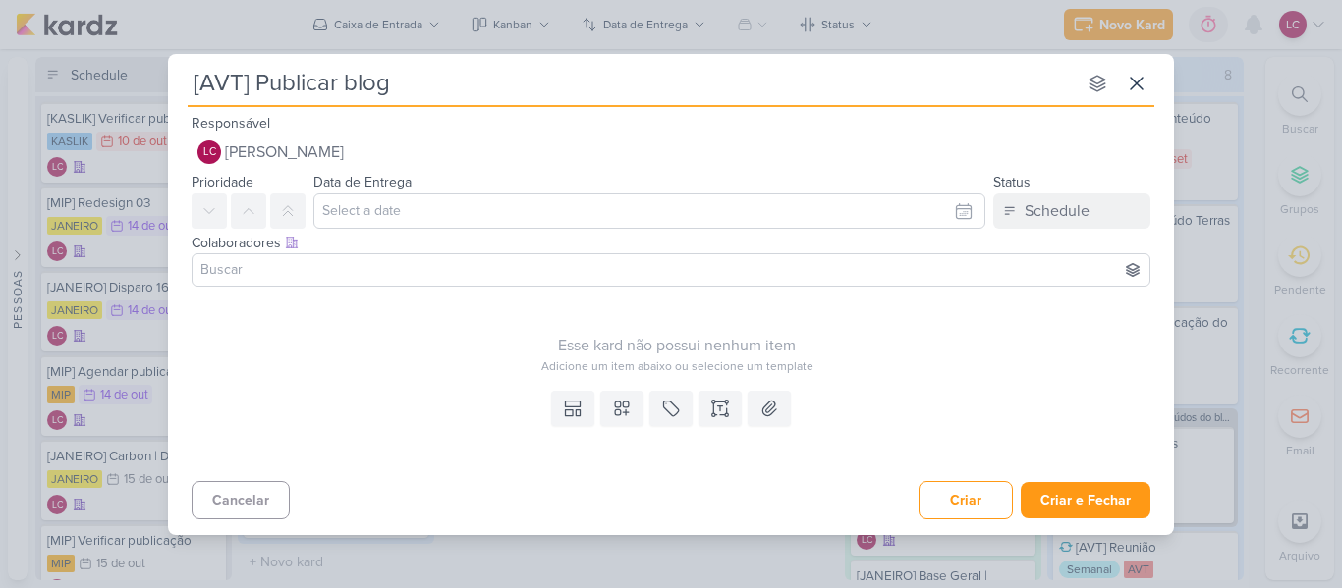
click at [436, 236] on div "Colaboradores Este kard pode ser visível a usuários da sua organização Este kar…" at bounding box center [671, 243] width 959 height 21
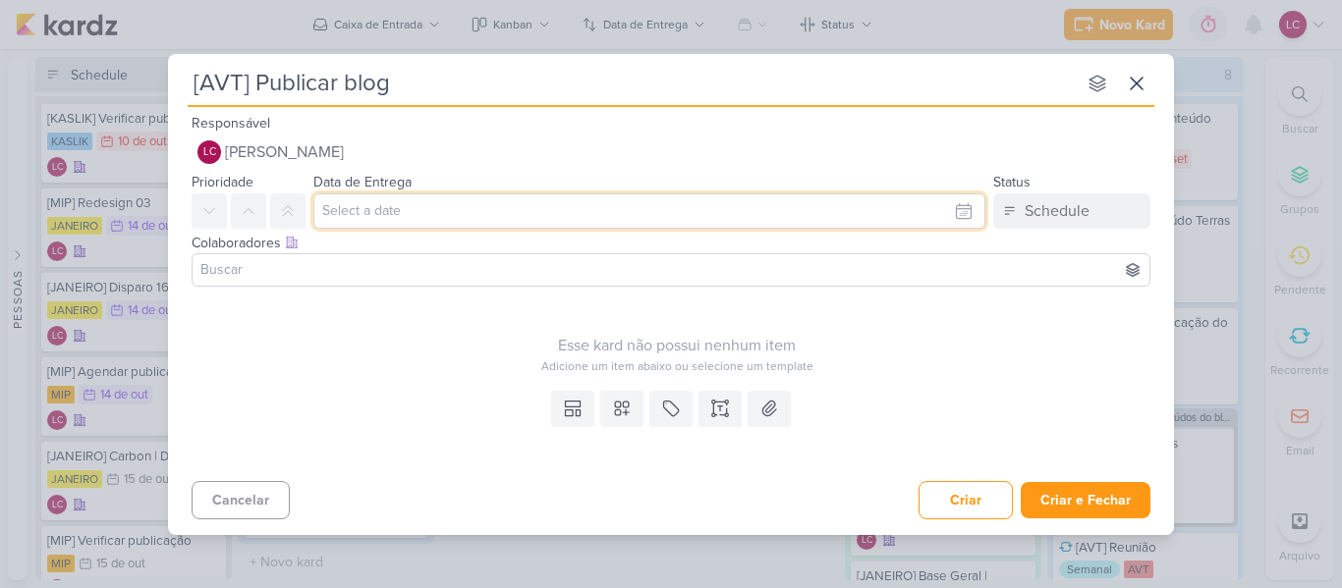
click at [430, 224] on input "text" at bounding box center [649, 211] width 672 height 35
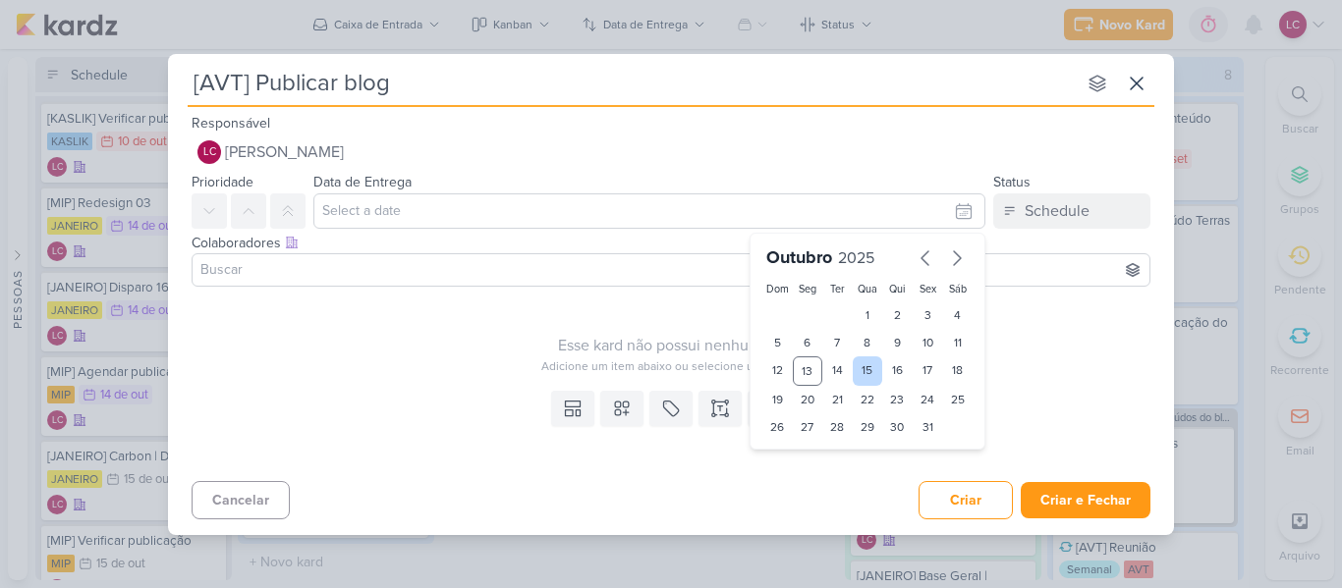
click at [860, 370] on div "15" at bounding box center [868, 371] width 30 height 29
type input "15 de outubro de 2025 às 23:59"
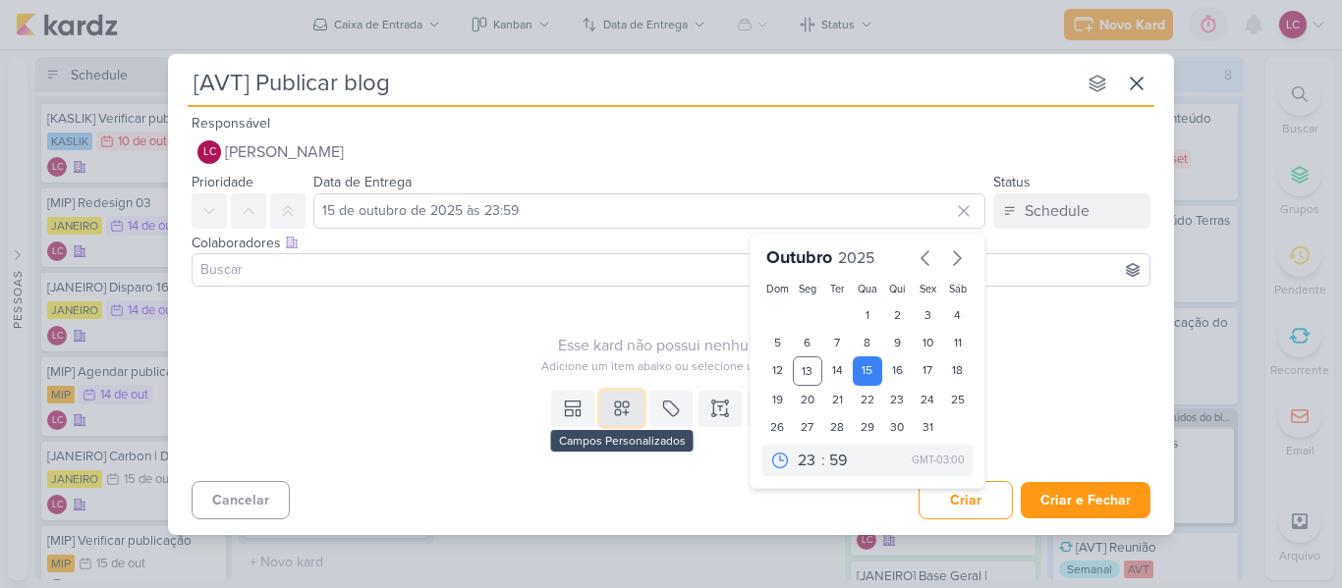
click at [616, 417] on icon at bounding box center [622, 409] width 20 height 20
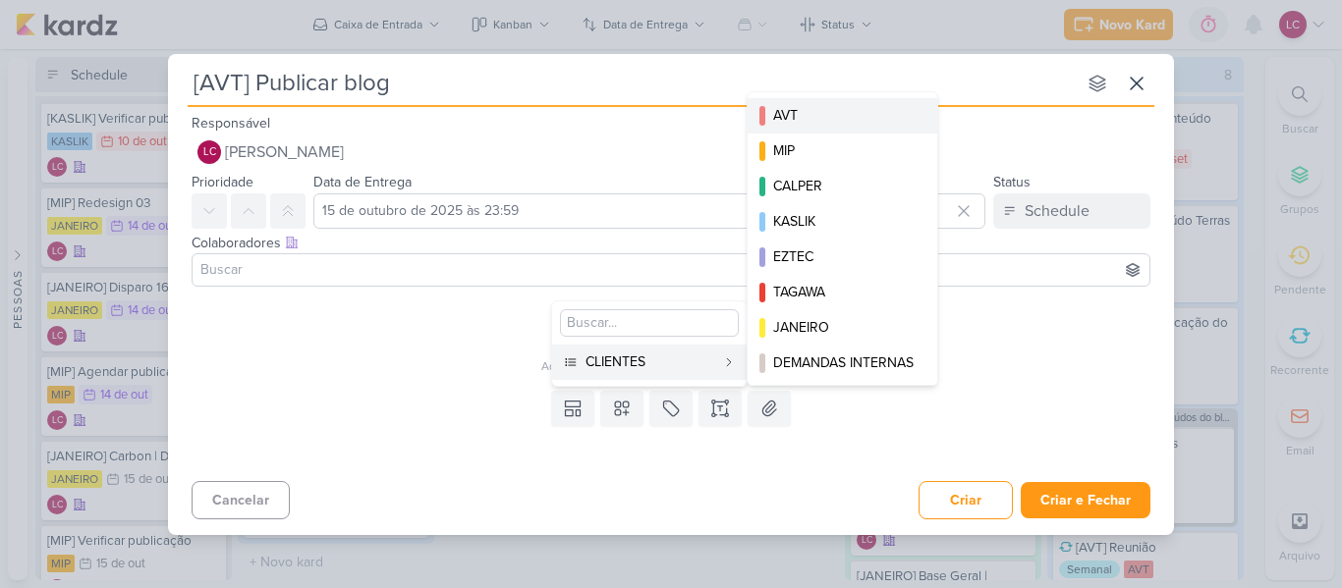
click at [831, 113] on div "AVT" at bounding box center [843, 115] width 140 height 21
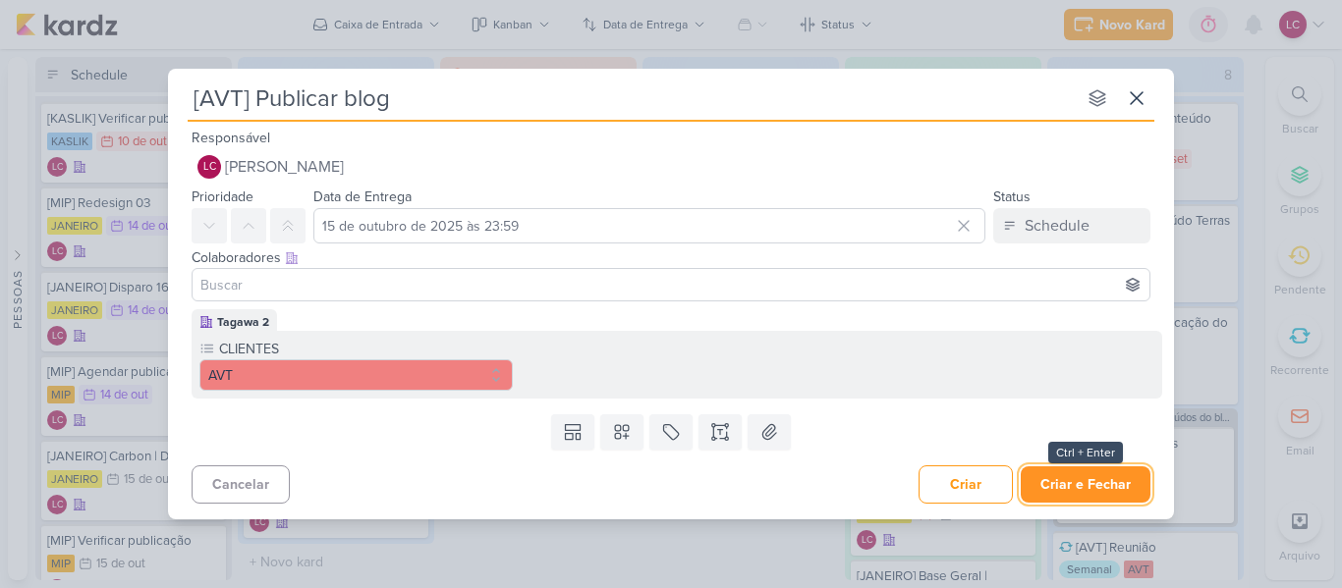
click at [1089, 489] on button "Criar e Fechar" at bounding box center [1086, 485] width 130 height 36
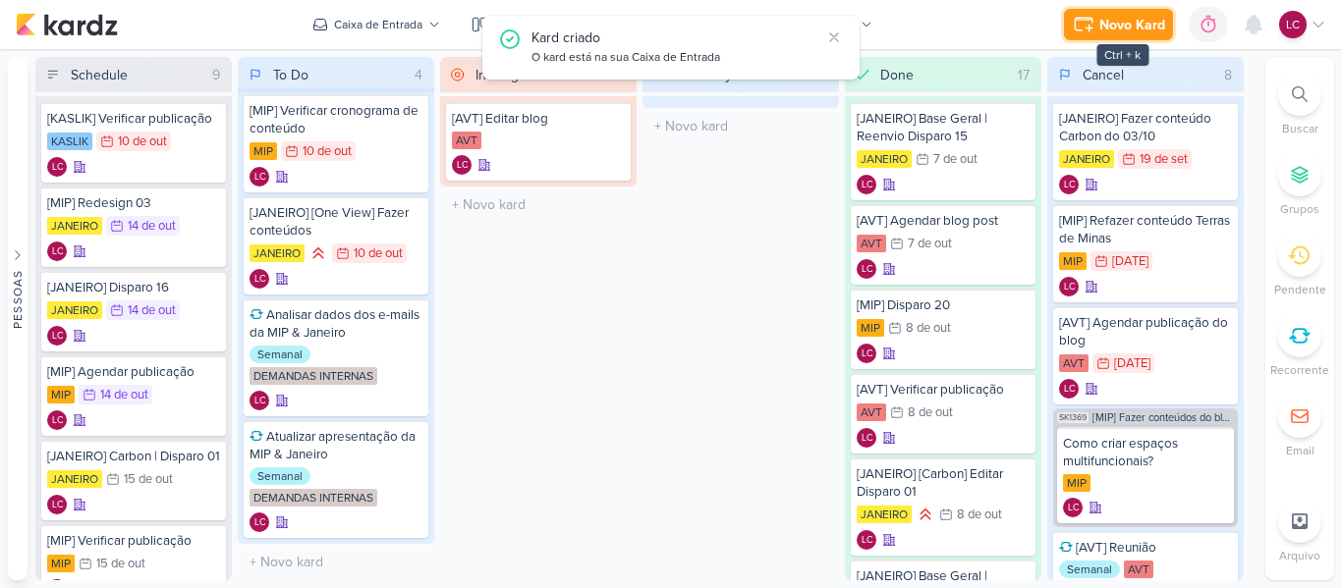
click at [1110, 32] on div "Novo Kard" at bounding box center [1132, 25] width 66 height 21
click at [1110, 32] on div at bounding box center [671, 294] width 1342 height 588
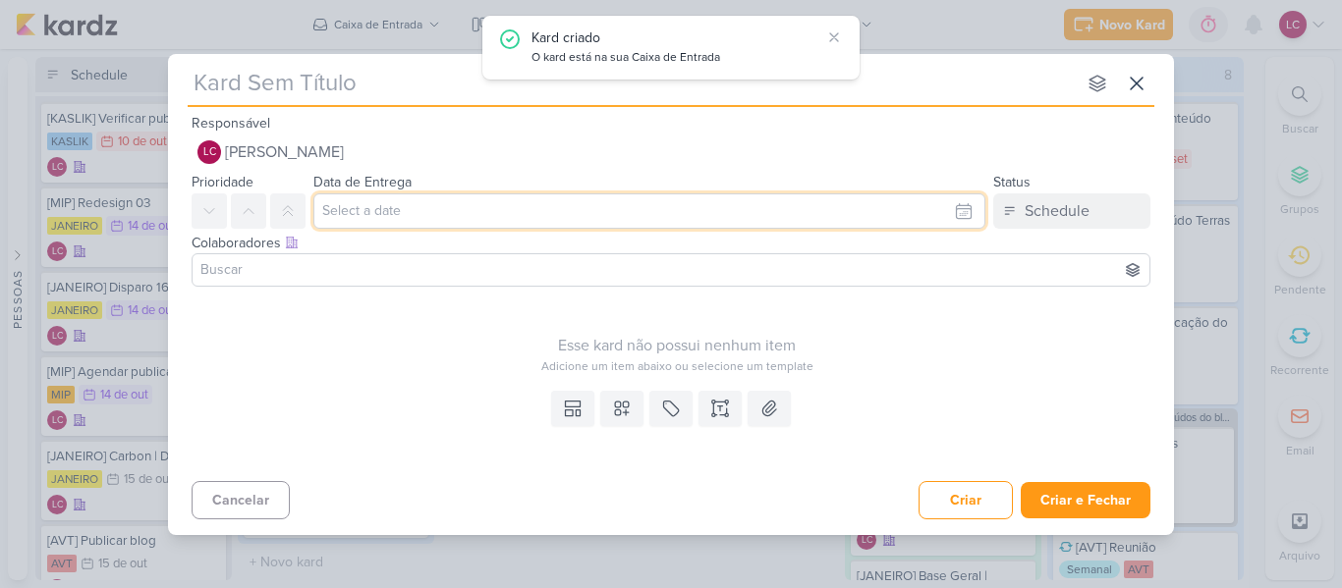
click at [426, 195] on input "text" at bounding box center [649, 211] width 672 height 35
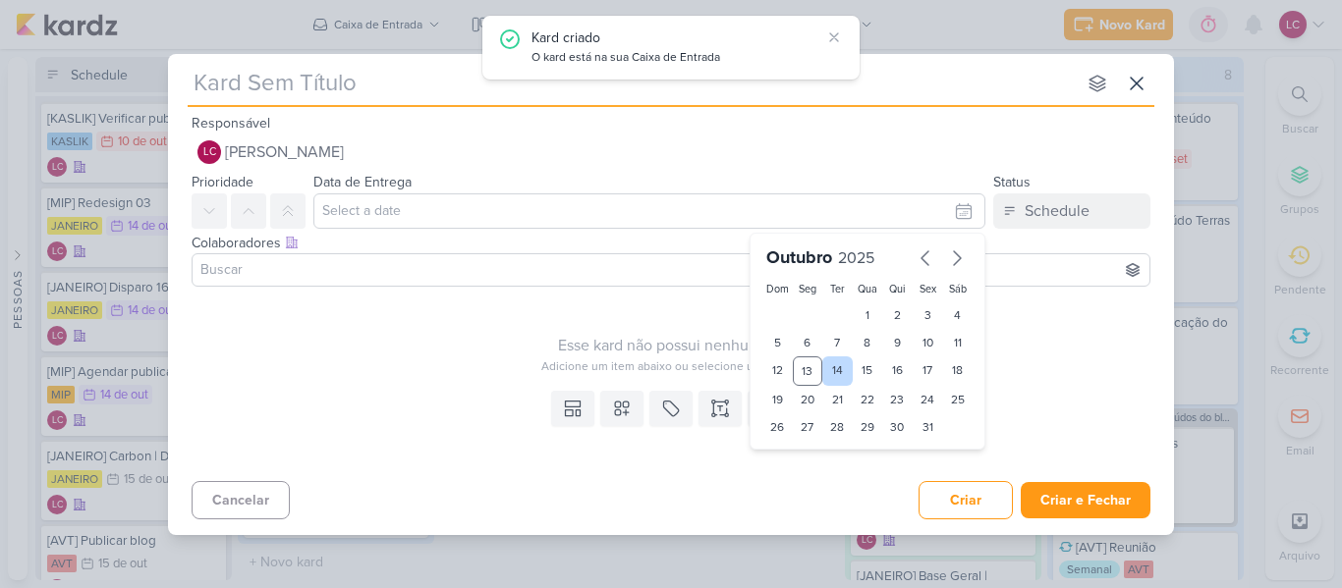
click at [827, 361] on div "14" at bounding box center [837, 371] width 30 height 29
type input "[DATE] 23:59"
click at [475, 85] on input "text" at bounding box center [632, 83] width 888 height 35
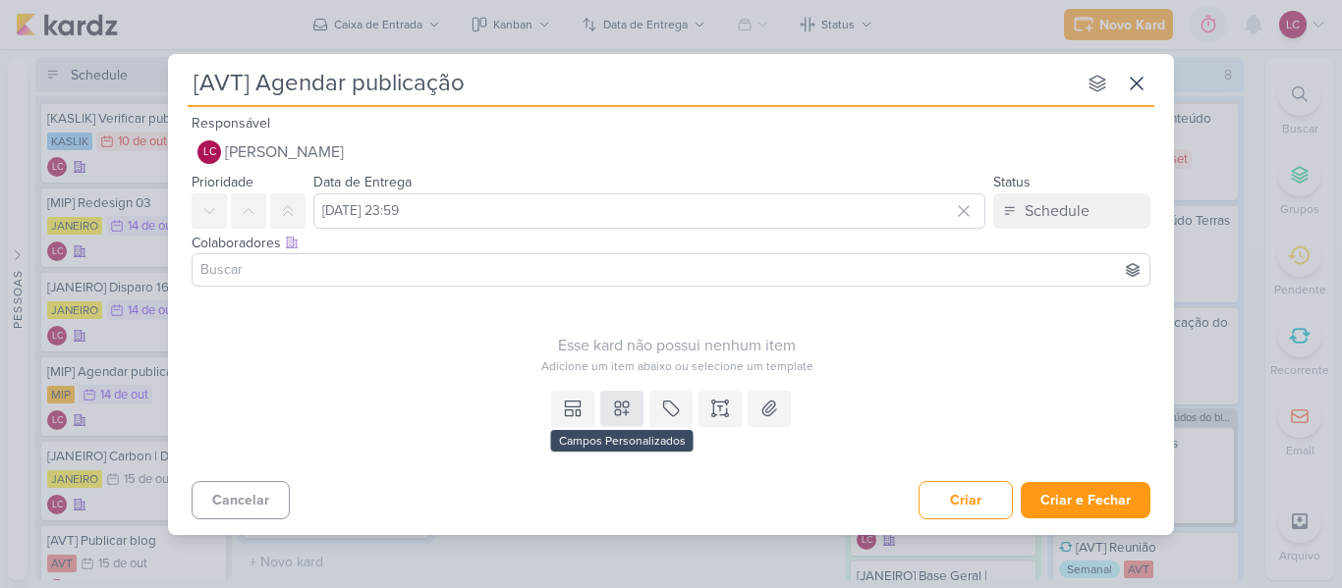
type input "[AVT] Agendar publicação"
click at [628, 412] on icon at bounding box center [622, 409] width 14 height 14
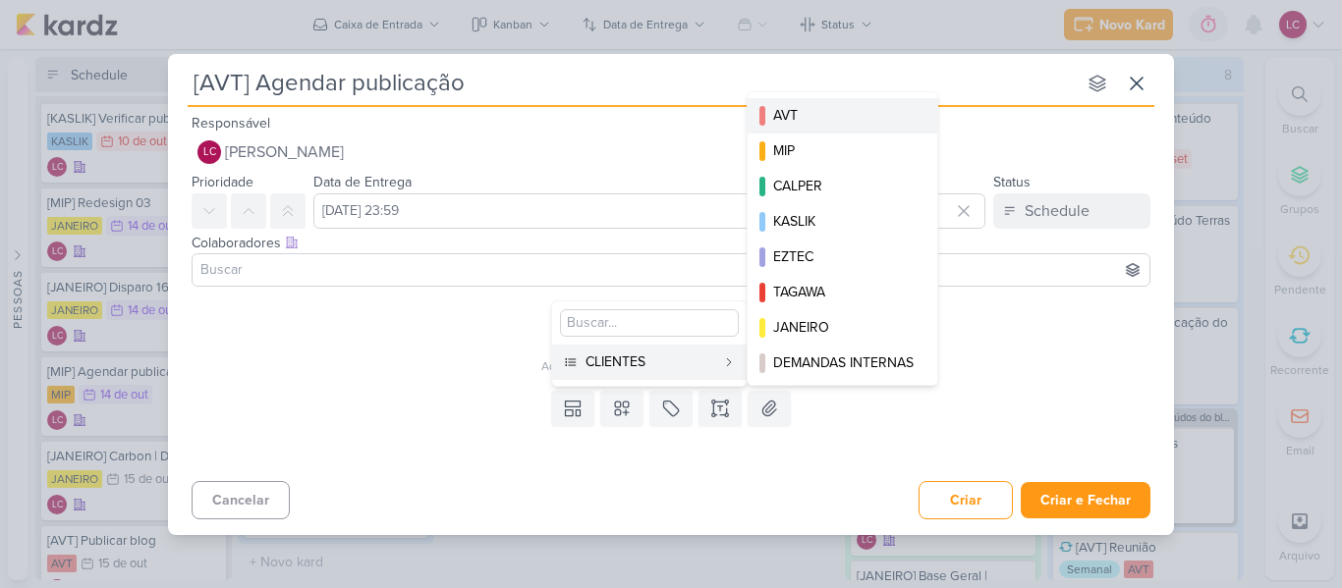
click at [803, 121] on div "AVT" at bounding box center [843, 115] width 140 height 21
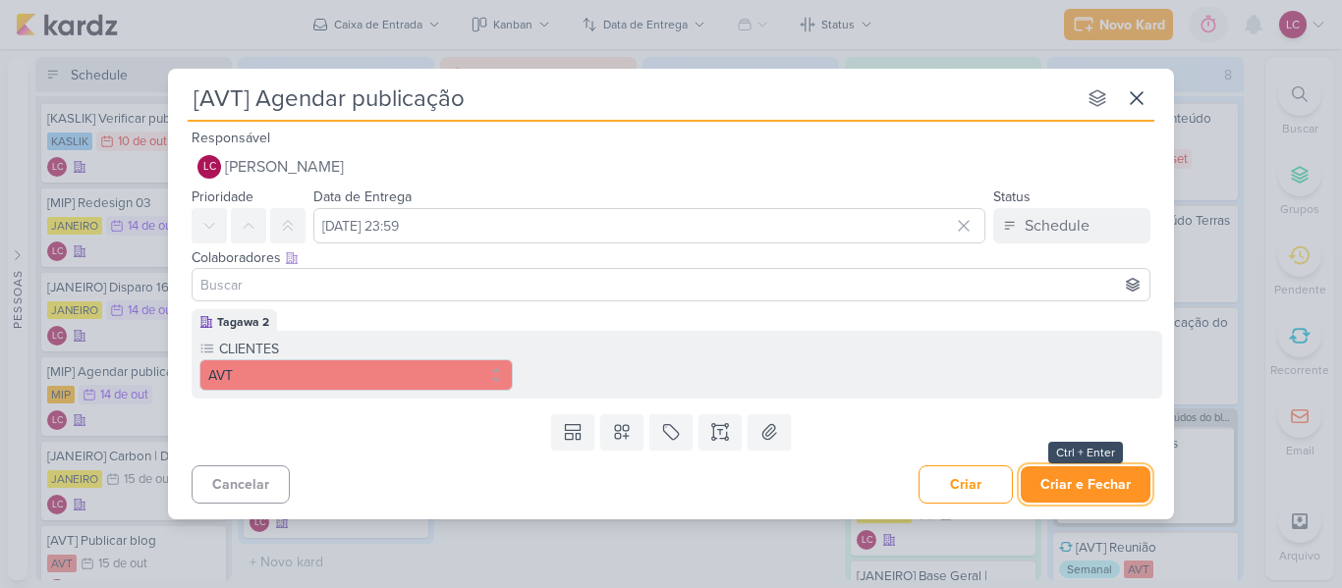
click at [1082, 485] on button "Criar e Fechar" at bounding box center [1086, 485] width 130 height 36
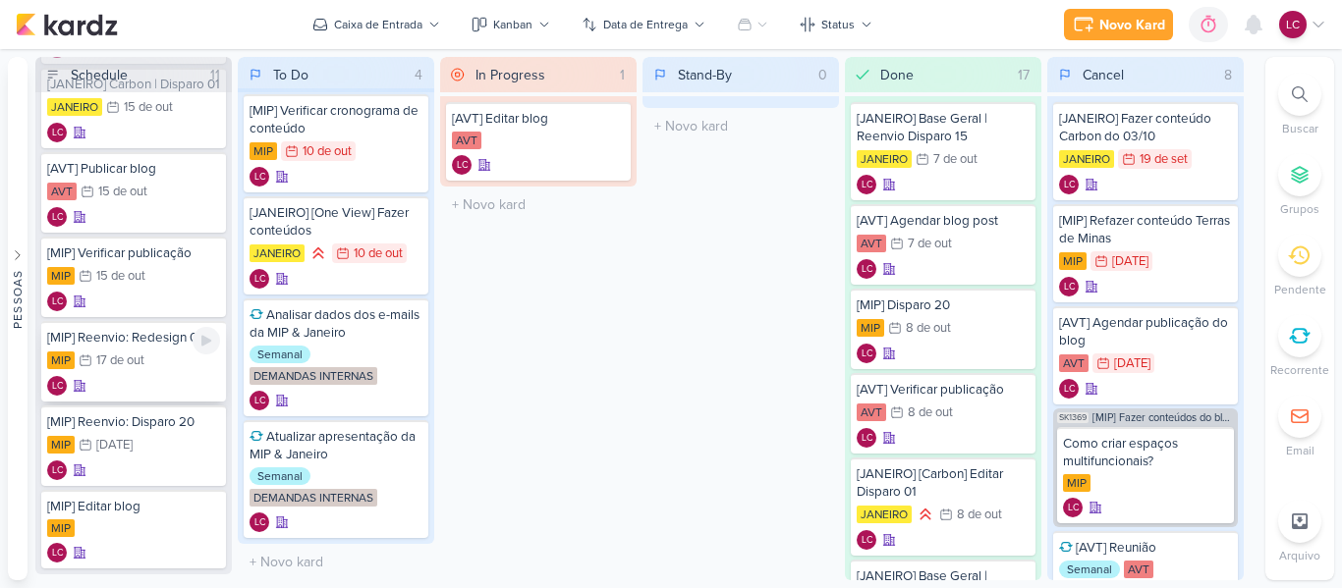
scroll to position [513, 0]
